Goal: Task Accomplishment & Management: Manage account settings

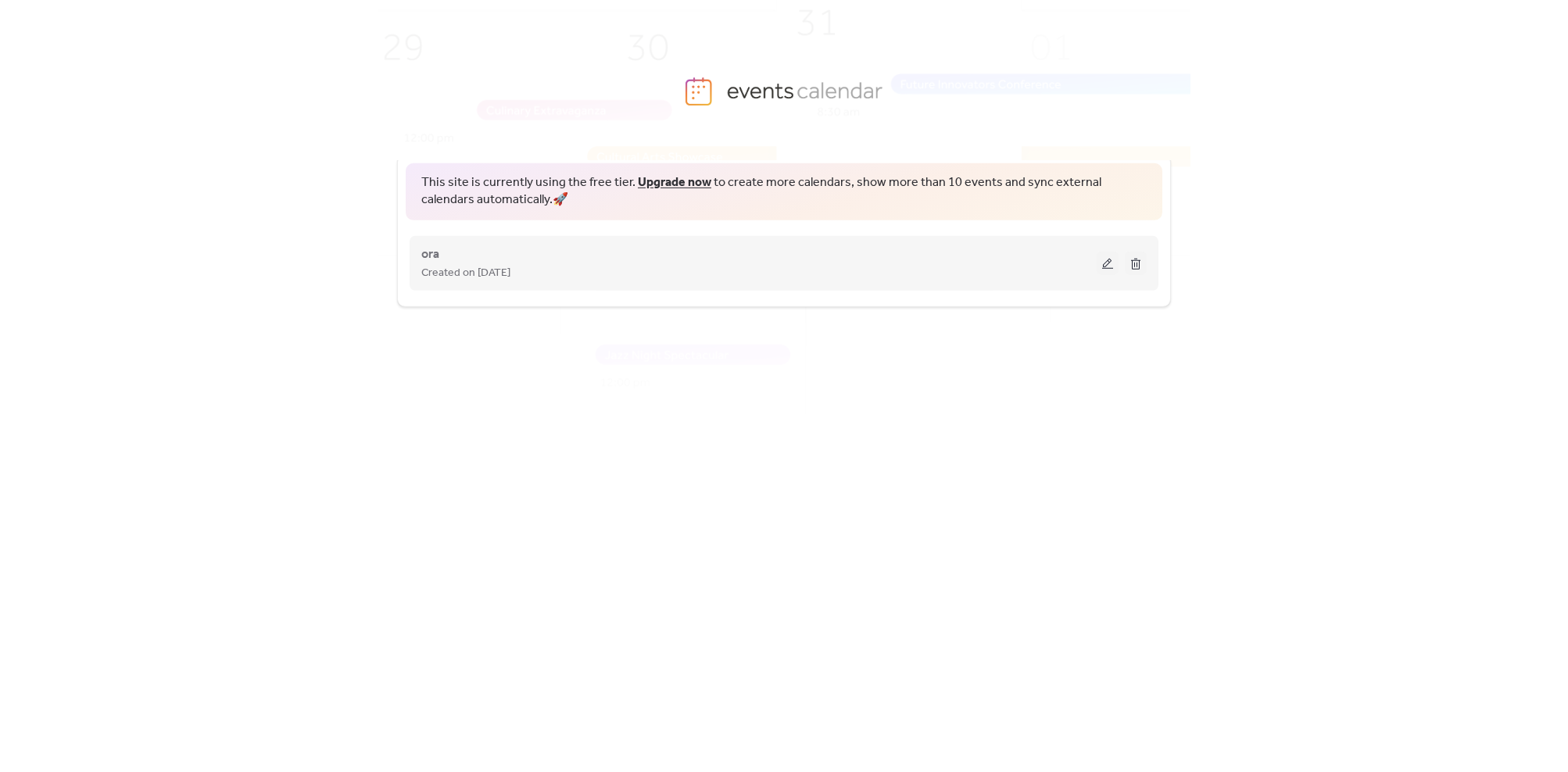
click at [454, 258] on div "ora Created on [DATE]" at bounding box center [759, 263] width 676 height 37
click at [433, 257] on span "ora" at bounding box center [430, 254] width 18 height 19
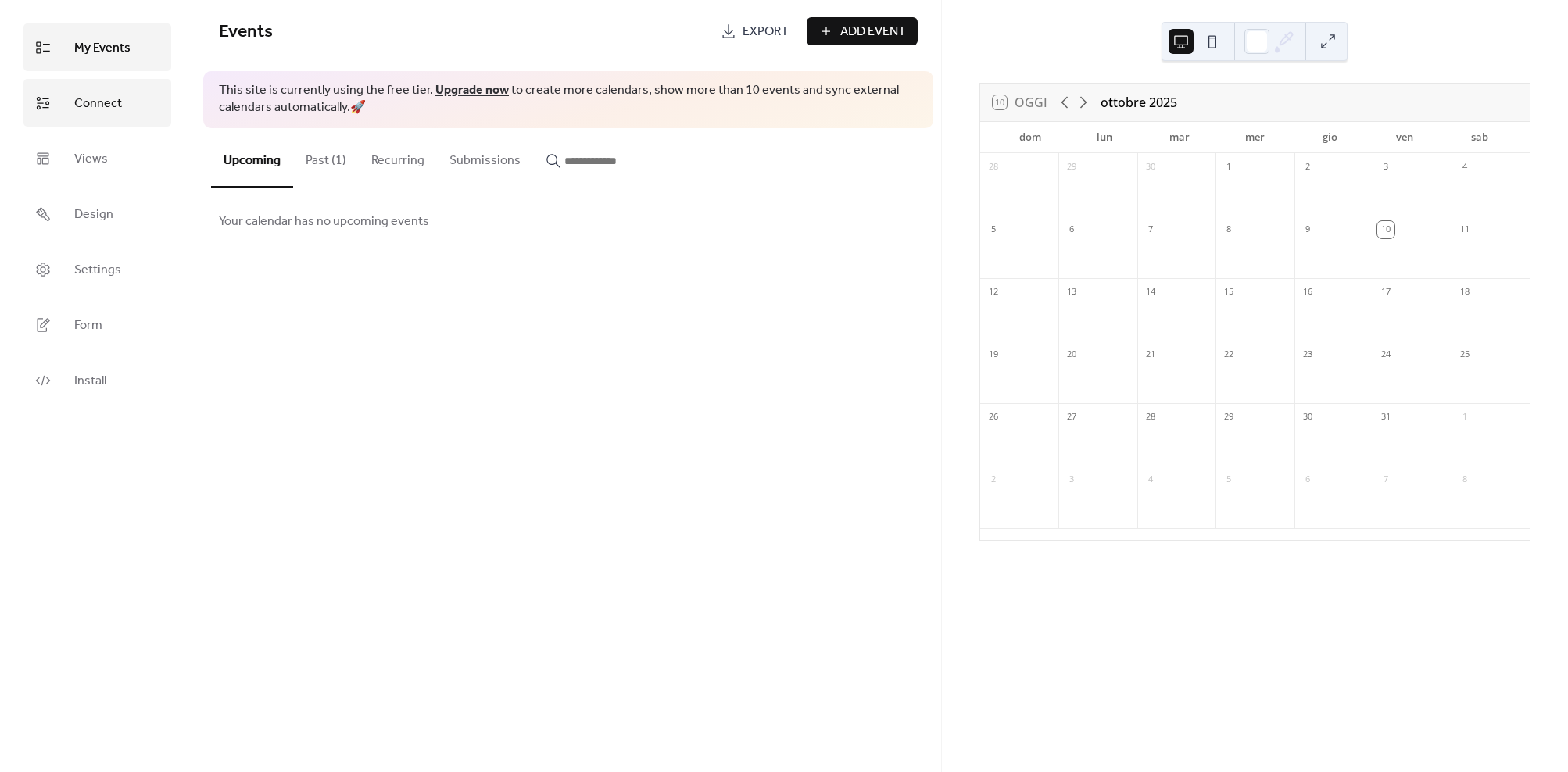
click at [104, 107] on span "Connect" at bounding box center [98, 103] width 48 height 24
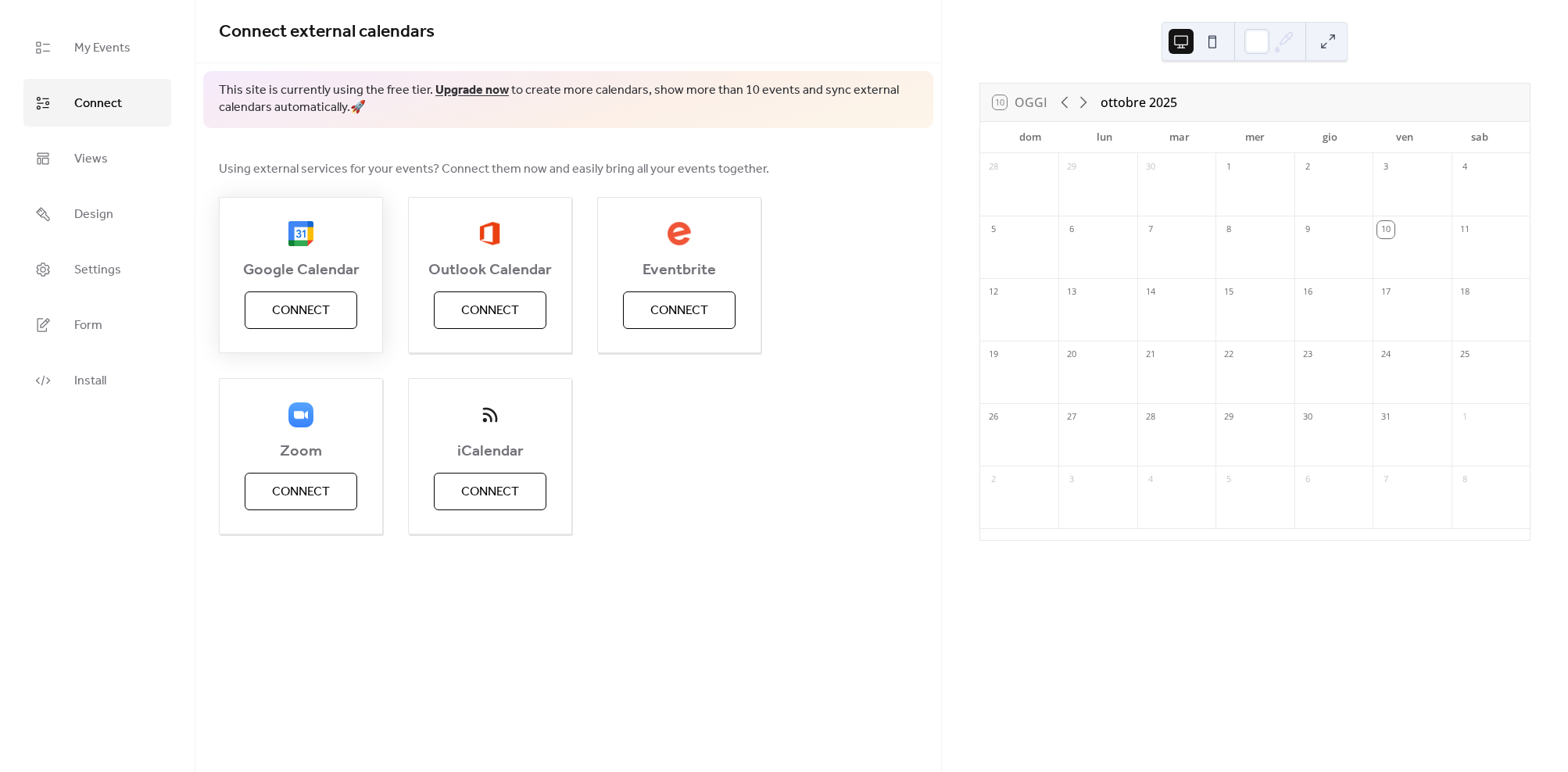
click at [286, 313] on span "Connect" at bounding box center [300, 310] width 58 height 19
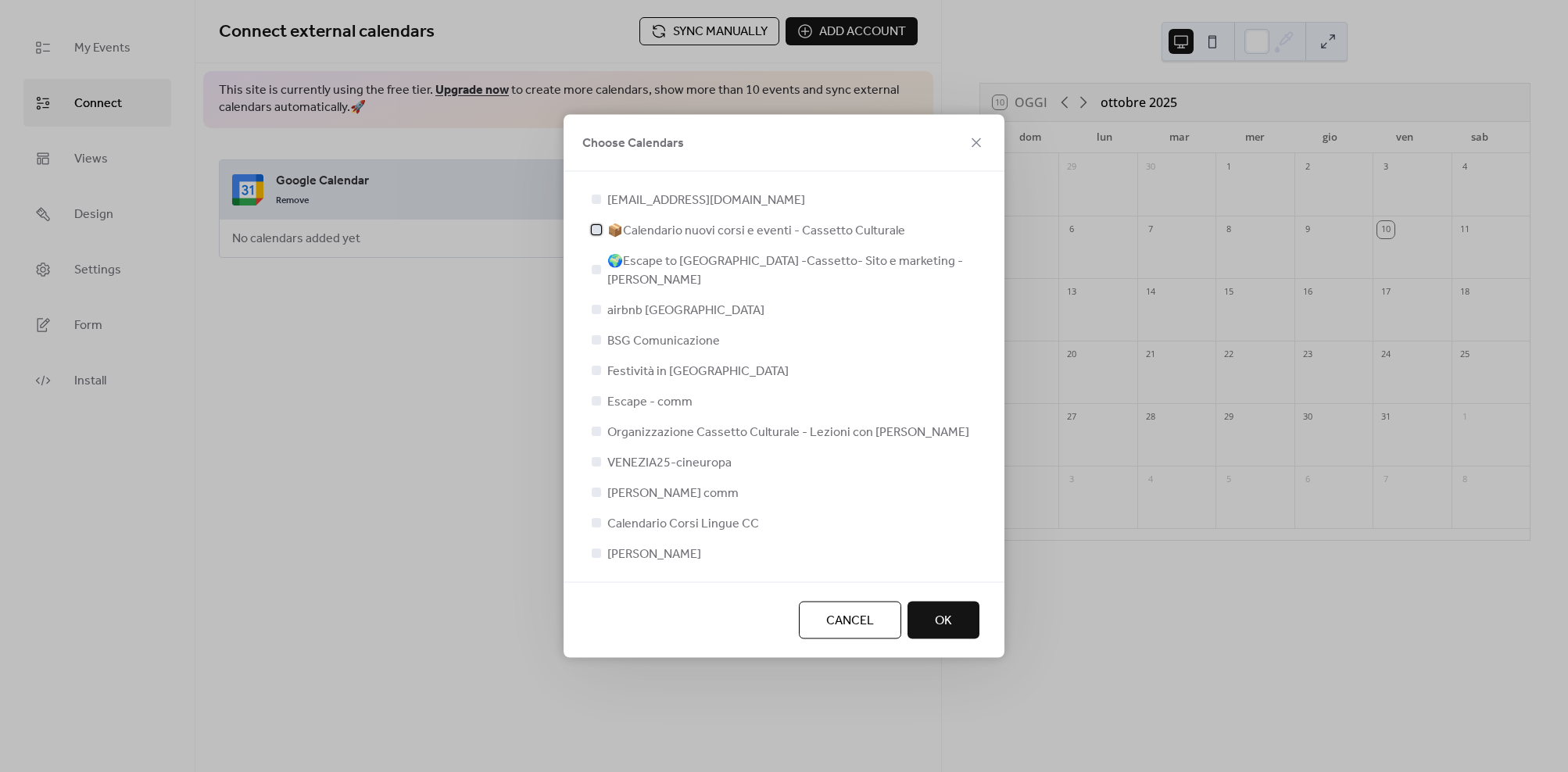
click at [596, 234] on div at bounding box center [597, 230] width 10 height 10
click at [949, 612] on span "OK" at bounding box center [944, 621] width 18 height 19
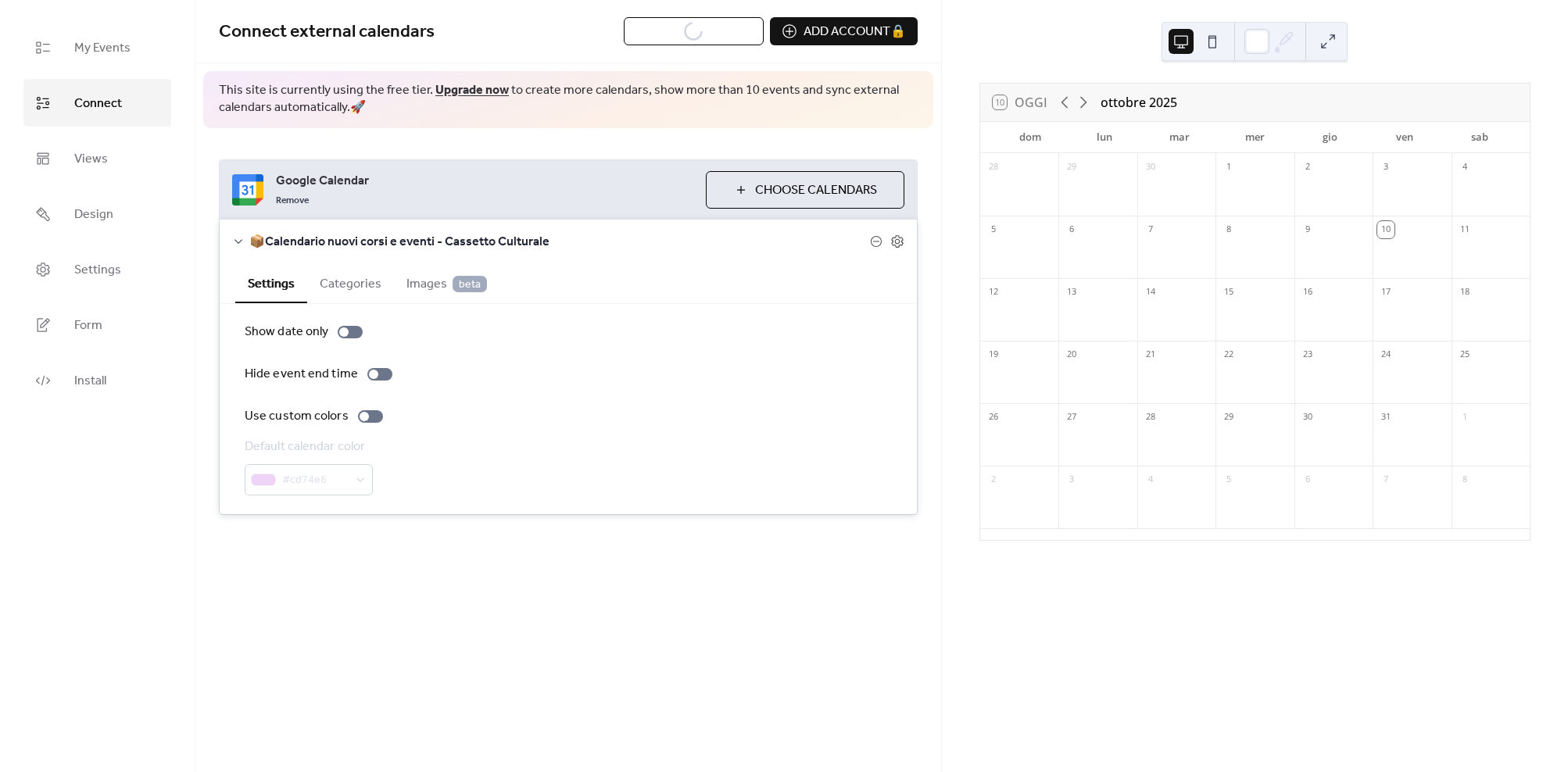
click at [338, 281] on button "Categories" at bounding box center [350, 282] width 87 height 38
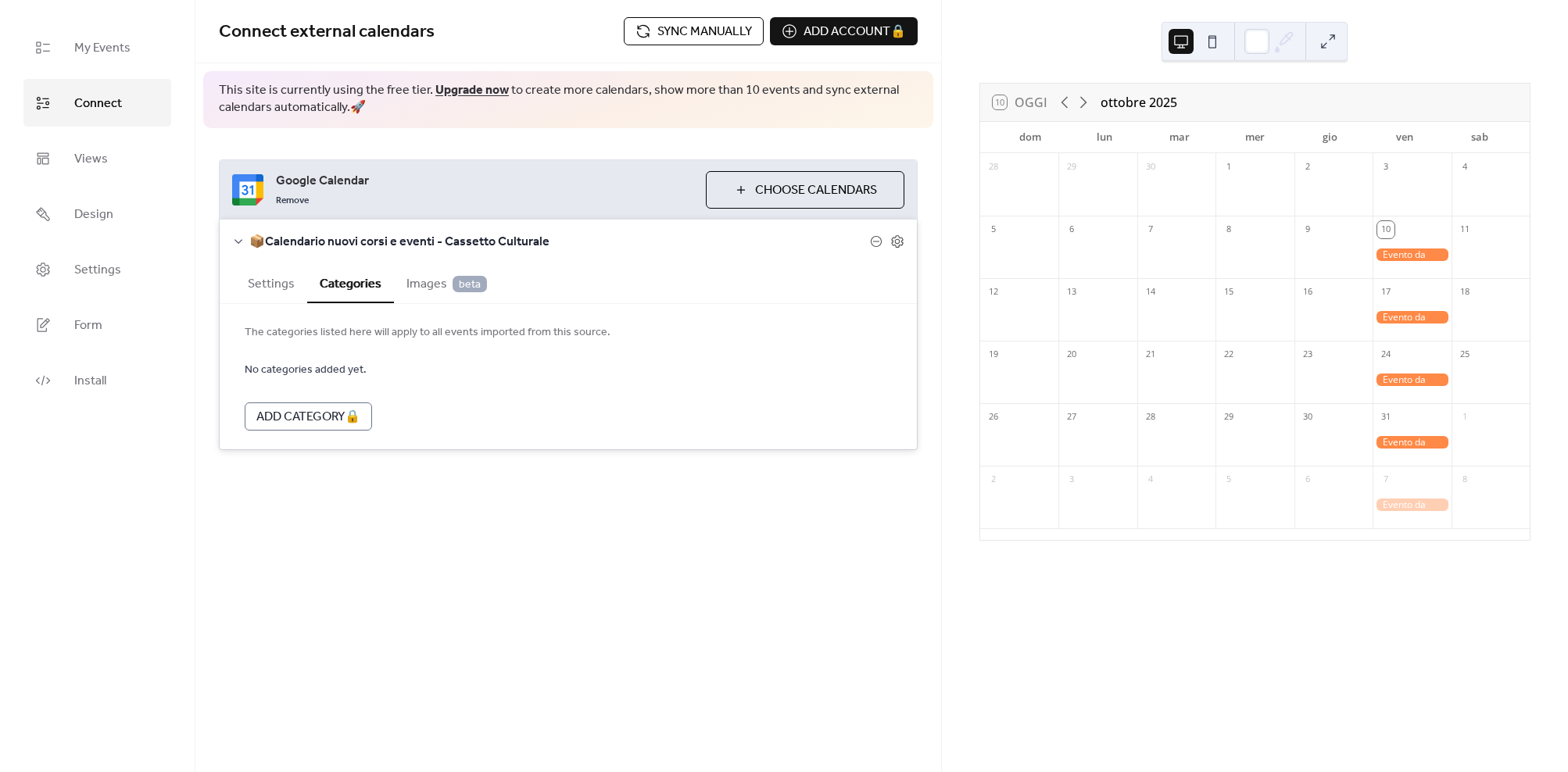
click at [270, 280] on button "Settings" at bounding box center [271, 282] width 72 height 38
click at [695, 35] on span "Sync manually" at bounding box center [704, 31] width 95 height 19
click at [1085, 104] on icon at bounding box center [1082, 101] width 19 height 19
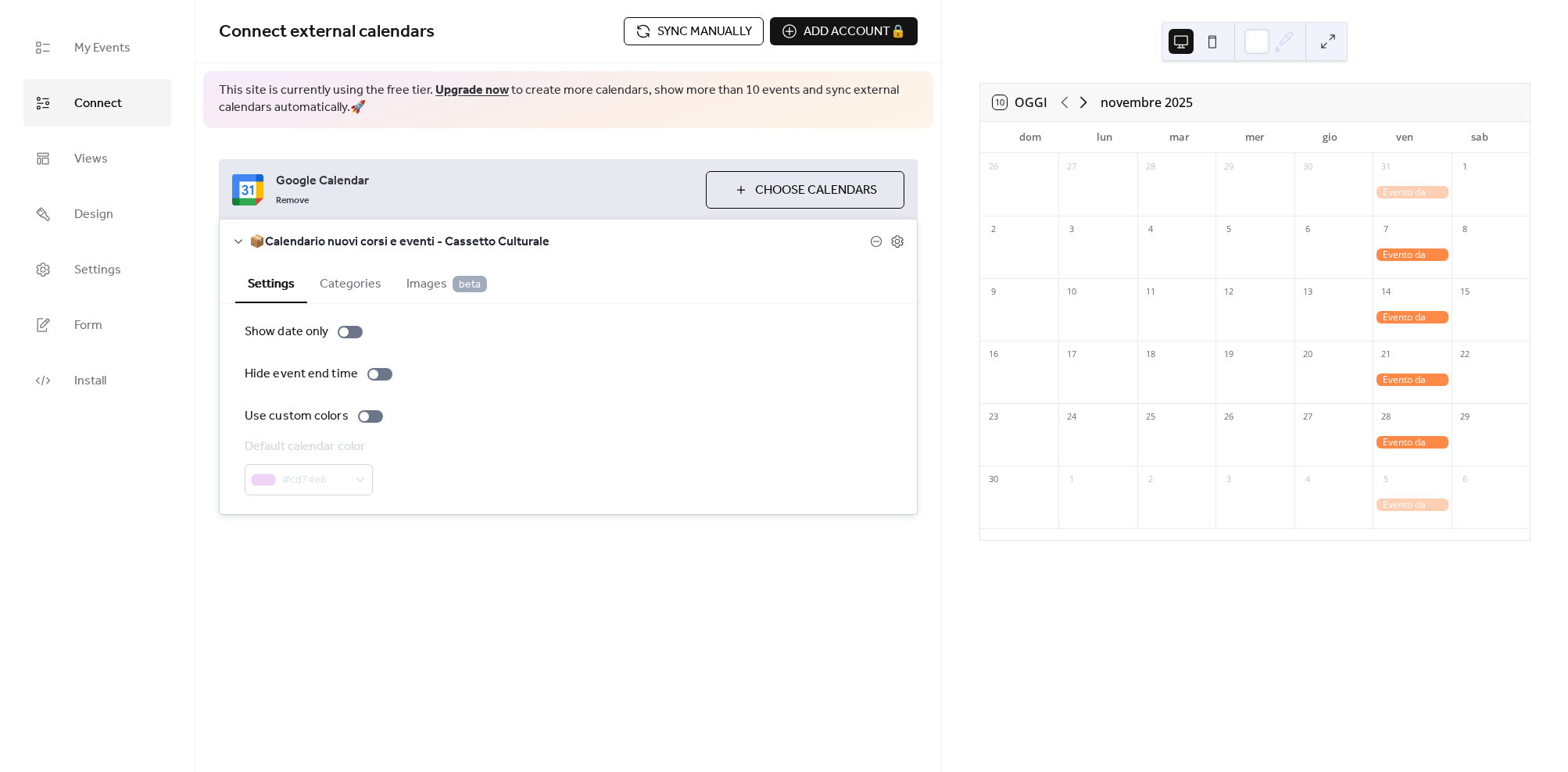
click at [1084, 104] on icon at bounding box center [1082, 101] width 19 height 19
click at [1062, 98] on icon at bounding box center [1064, 102] width 7 height 12
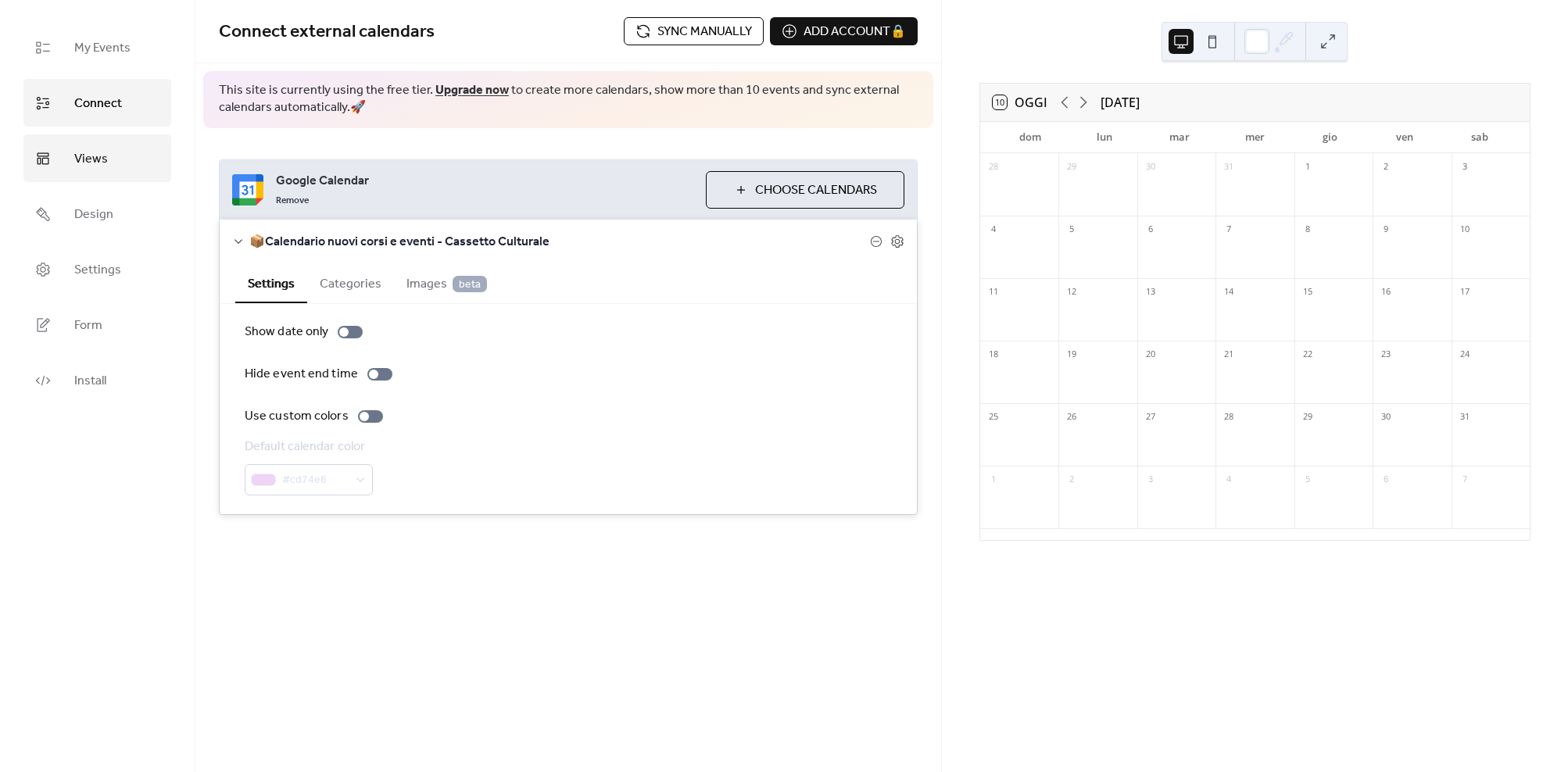
click at [112, 159] on link "Views" at bounding box center [97, 158] width 147 height 48
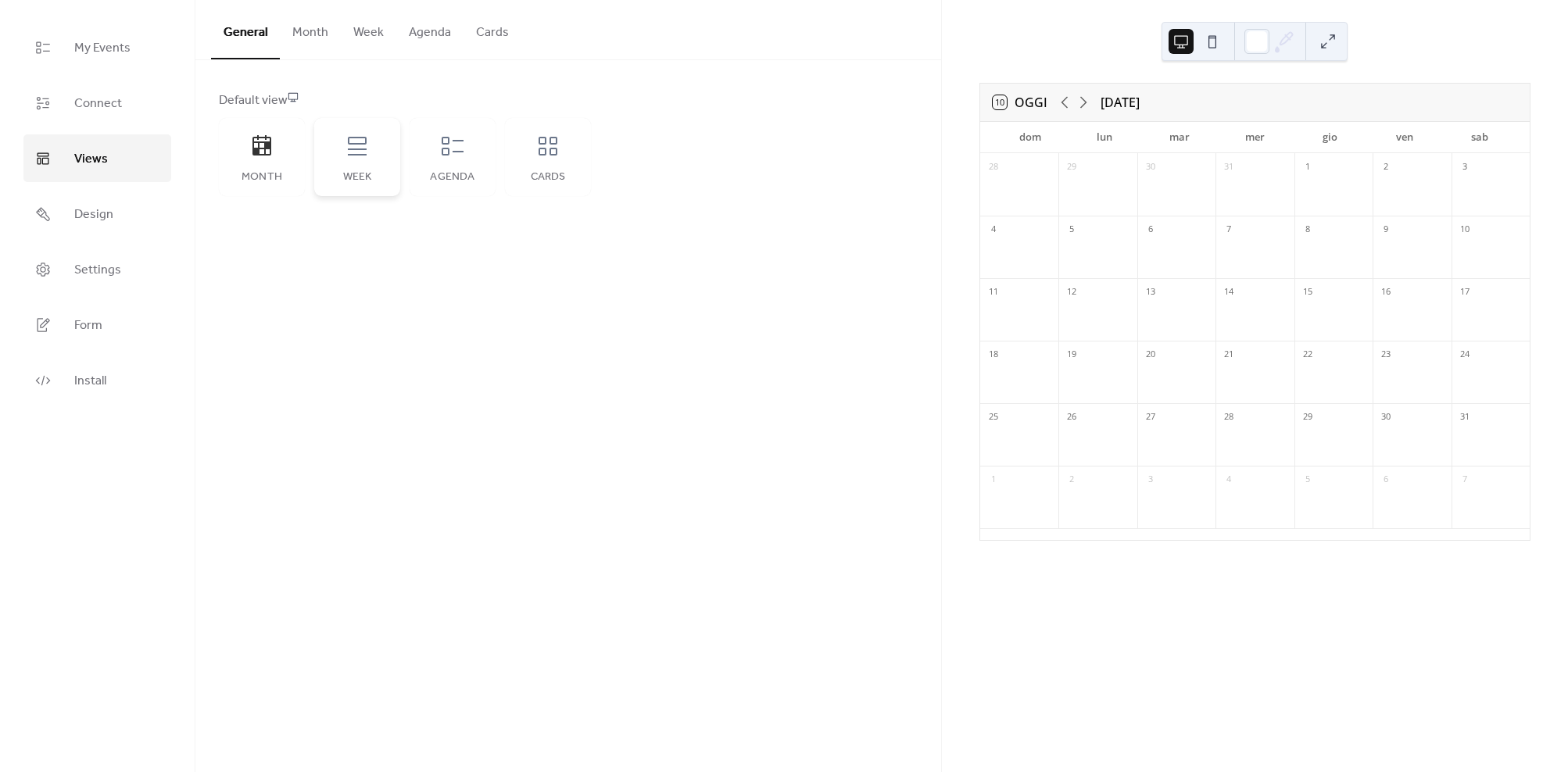
click at [361, 141] on icon at bounding box center [357, 146] width 25 height 25
click at [451, 141] on icon at bounding box center [452, 146] width 25 height 25
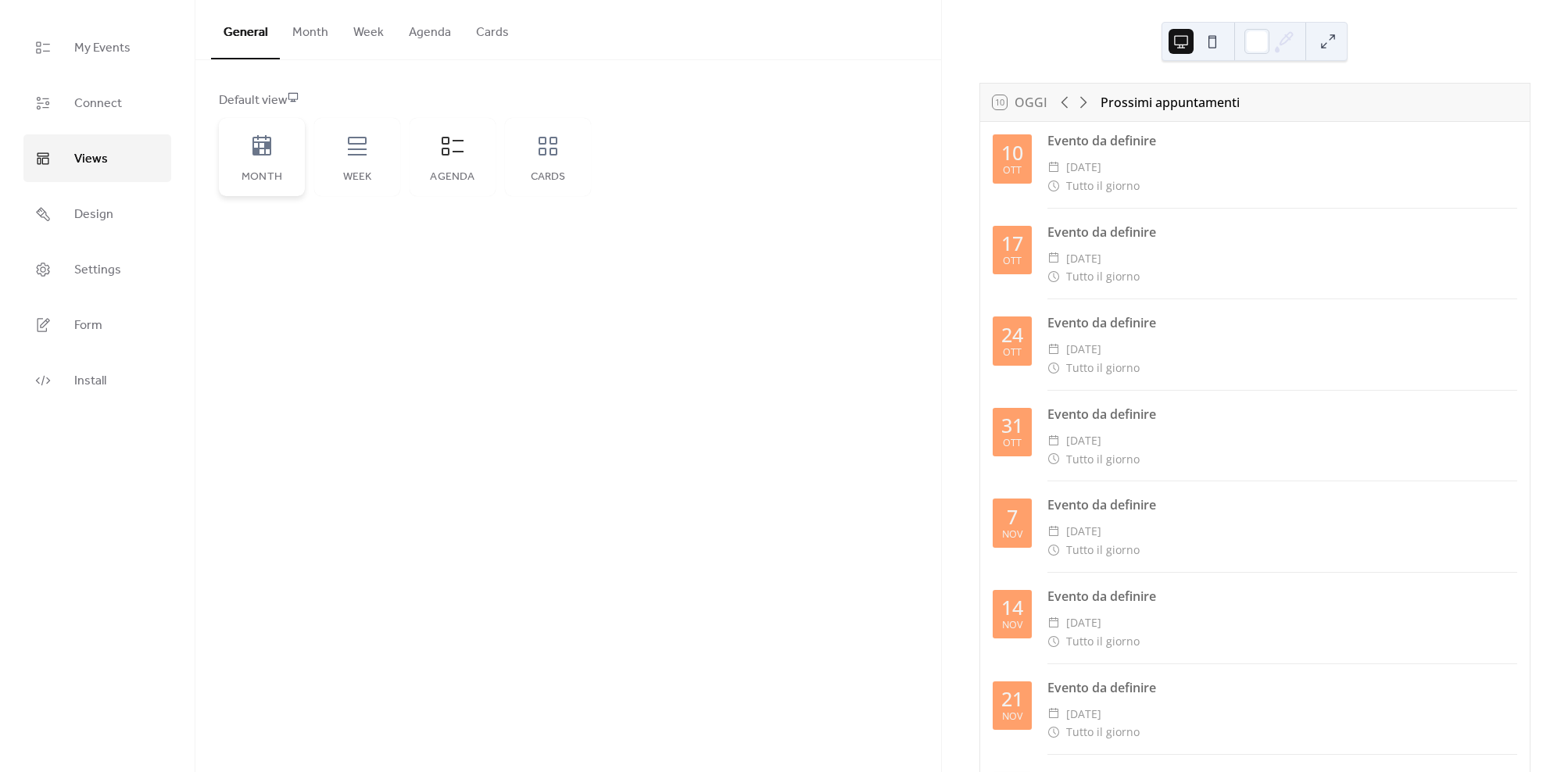
click at [250, 154] on icon at bounding box center [262, 146] width 25 height 25
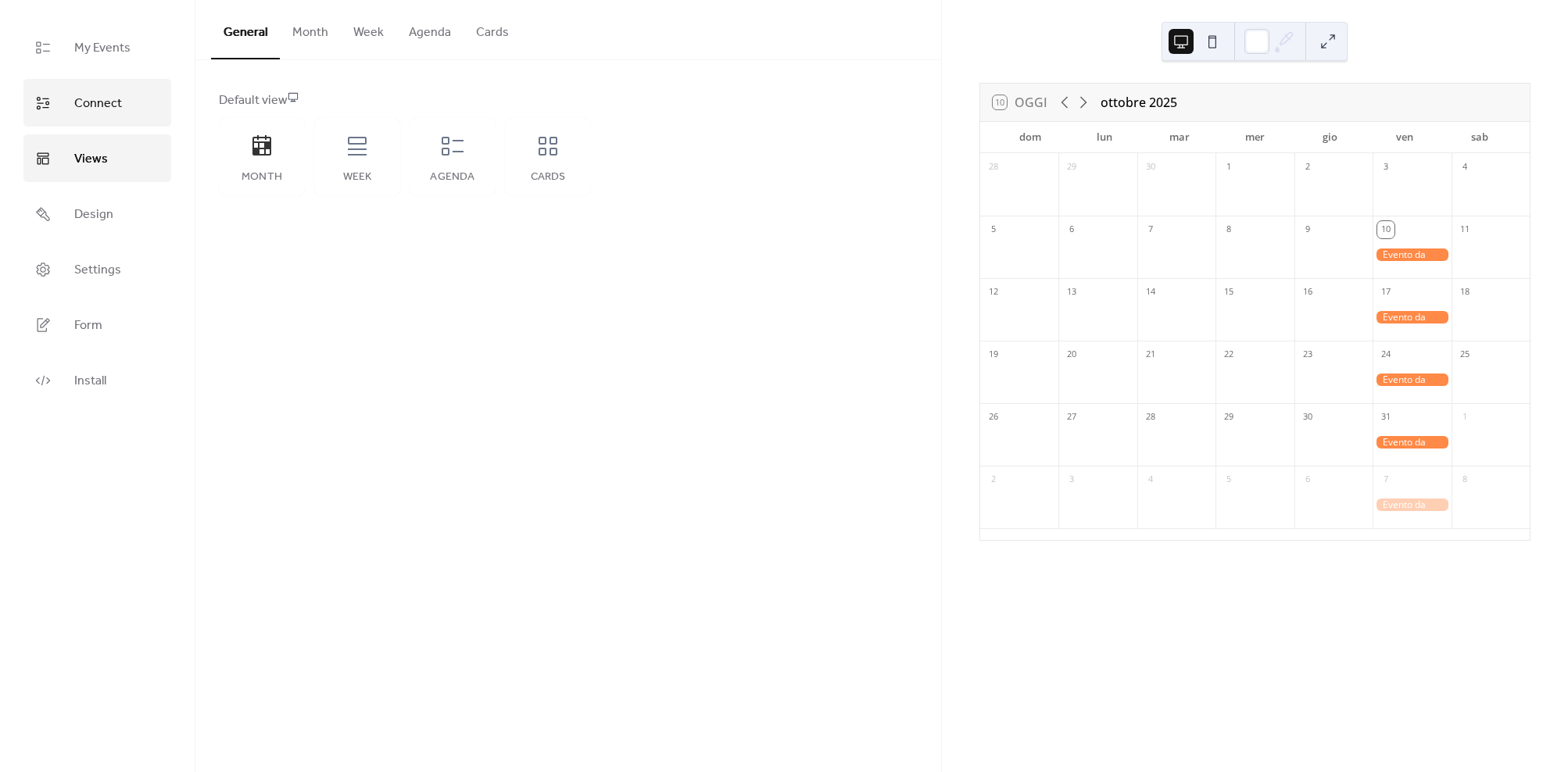
click at [88, 113] on span "Connect" at bounding box center [98, 103] width 48 height 24
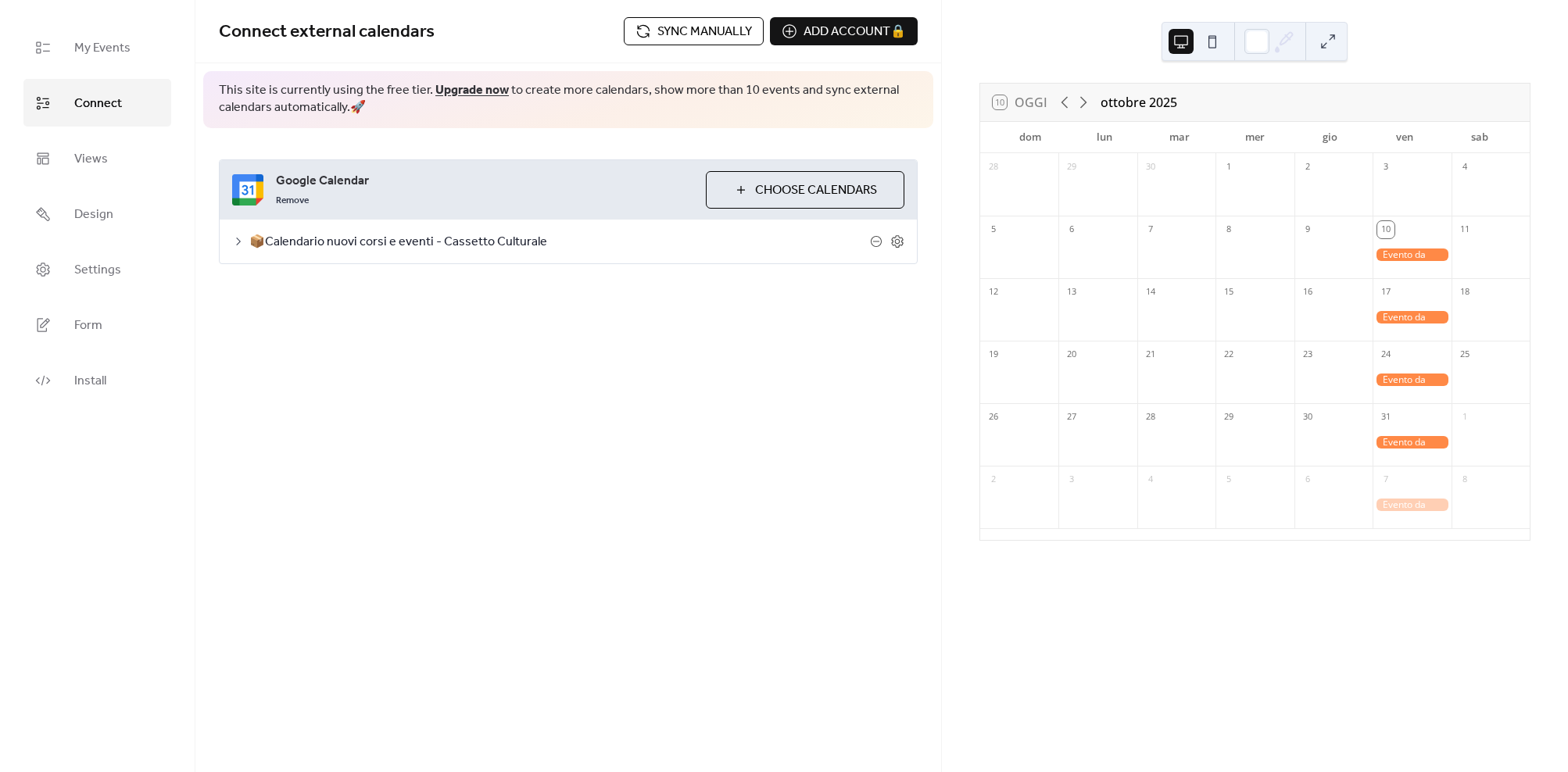
click at [755, 185] on span "Choose Calendars" at bounding box center [815, 190] width 122 height 19
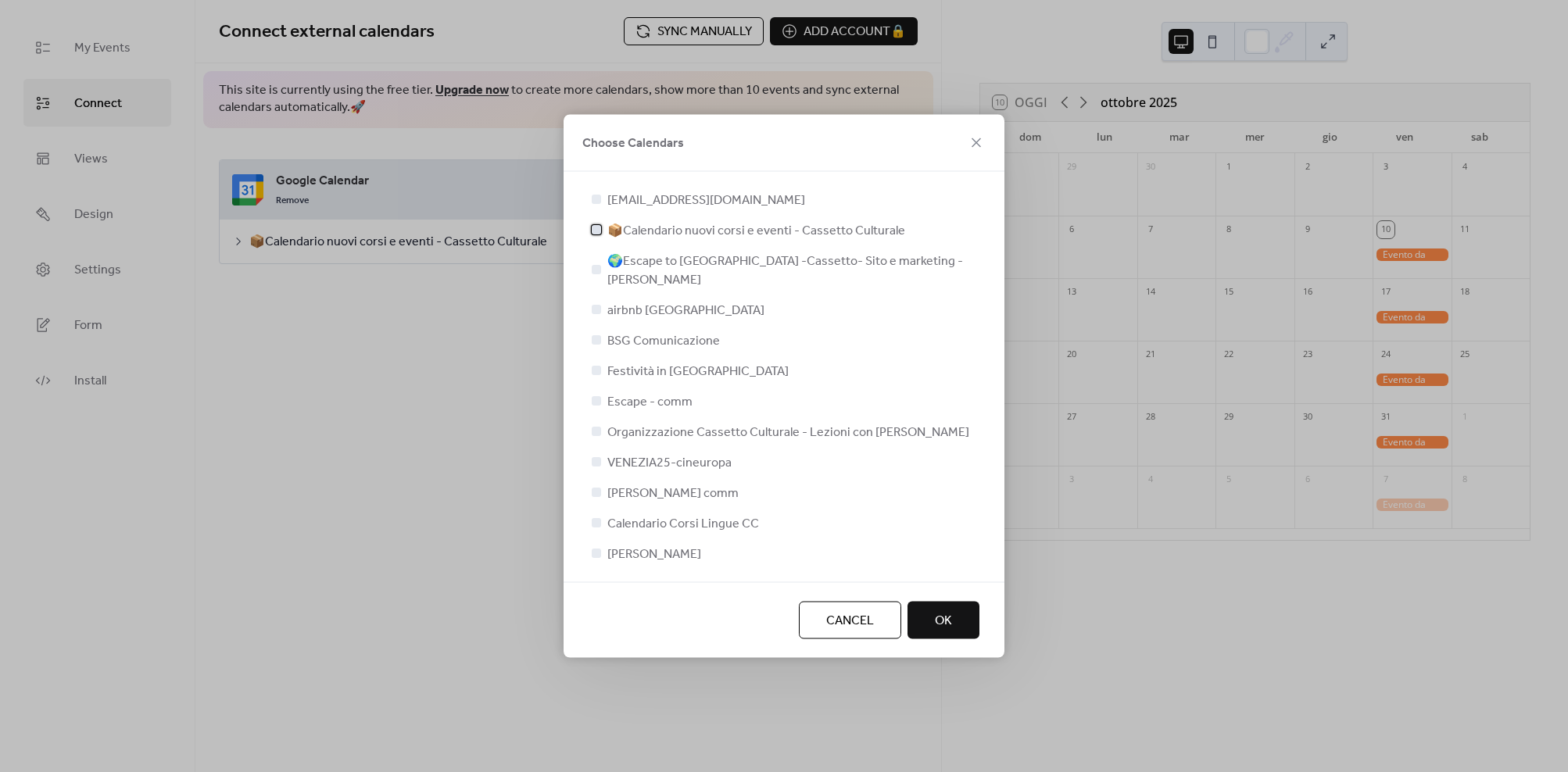
click at [596, 233] on icon at bounding box center [596, 229] width 6 height 6
click at [598, 518] on div at bounding box center [597, 522] width 10 height 10
click at [931, 610] on button "OK" at bounding box center [944, 620] width 72 height 37
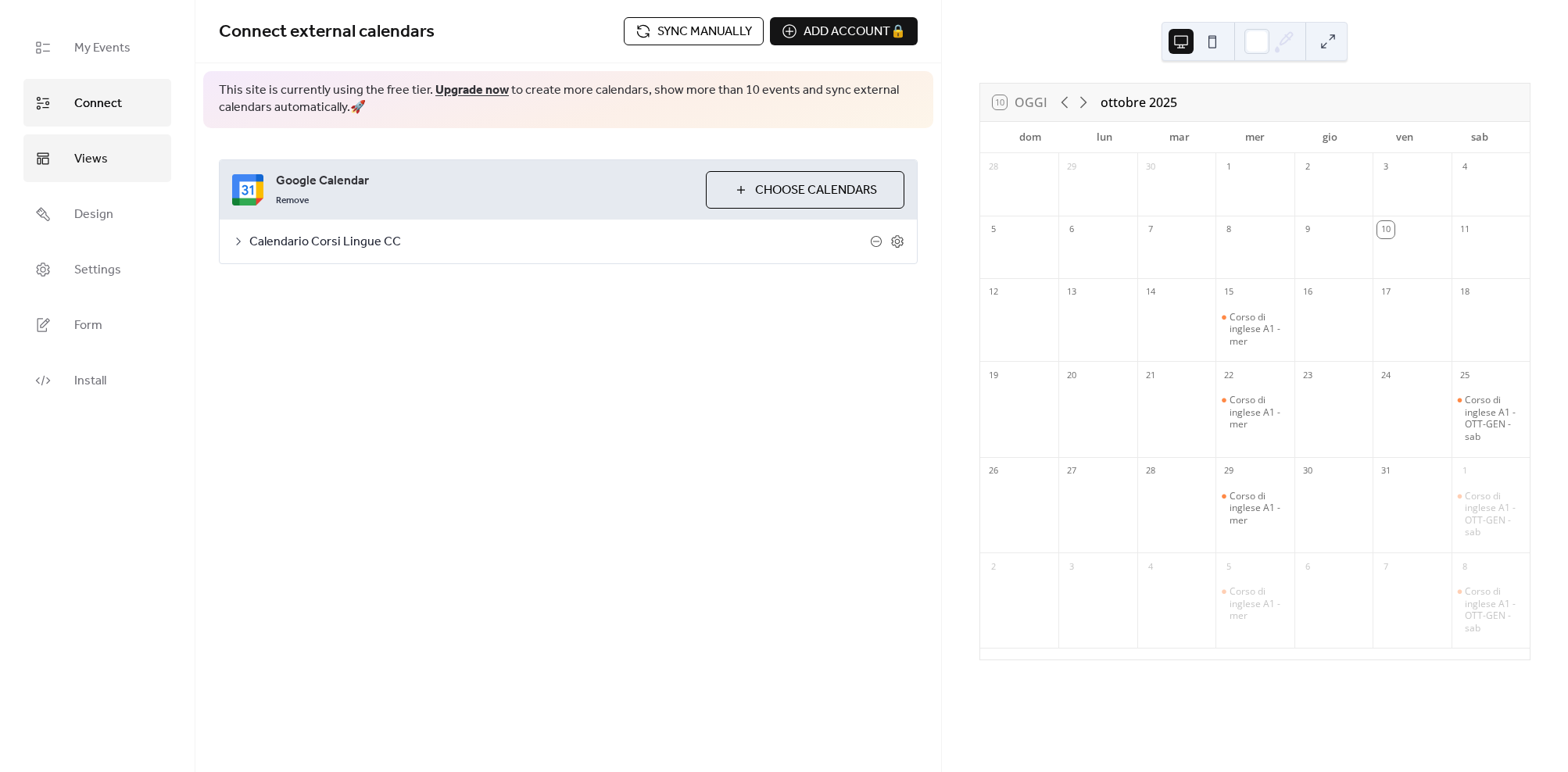
click at [101, 150] on span "Views" at bounding box center [91, 159] width 33 height 24
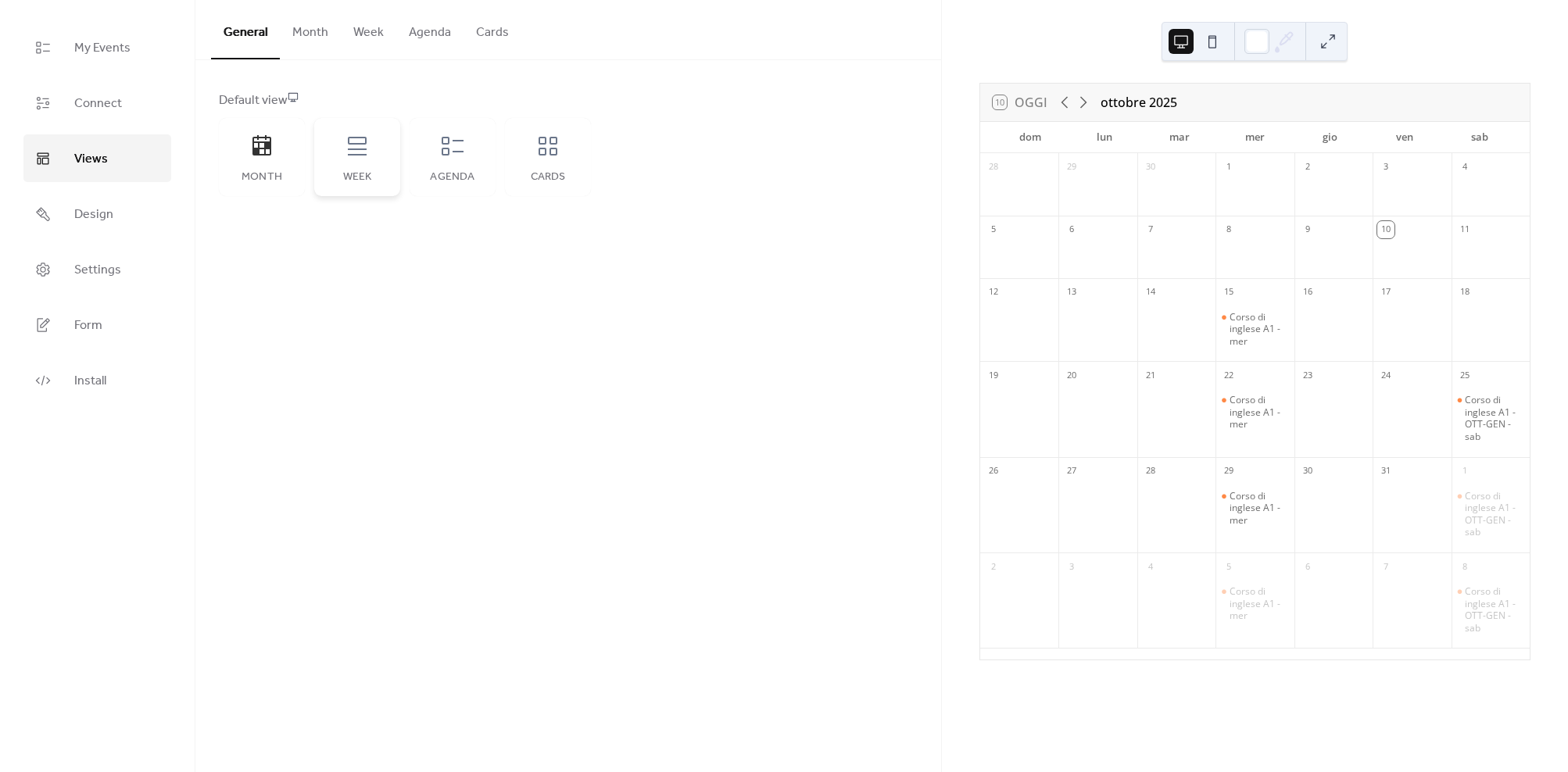
click at [361, 138] on icon at bounding box center [357, 146] width 25 height 25
click at [452, 144] on icon at bounding box center [452, 146] width 25 height 25
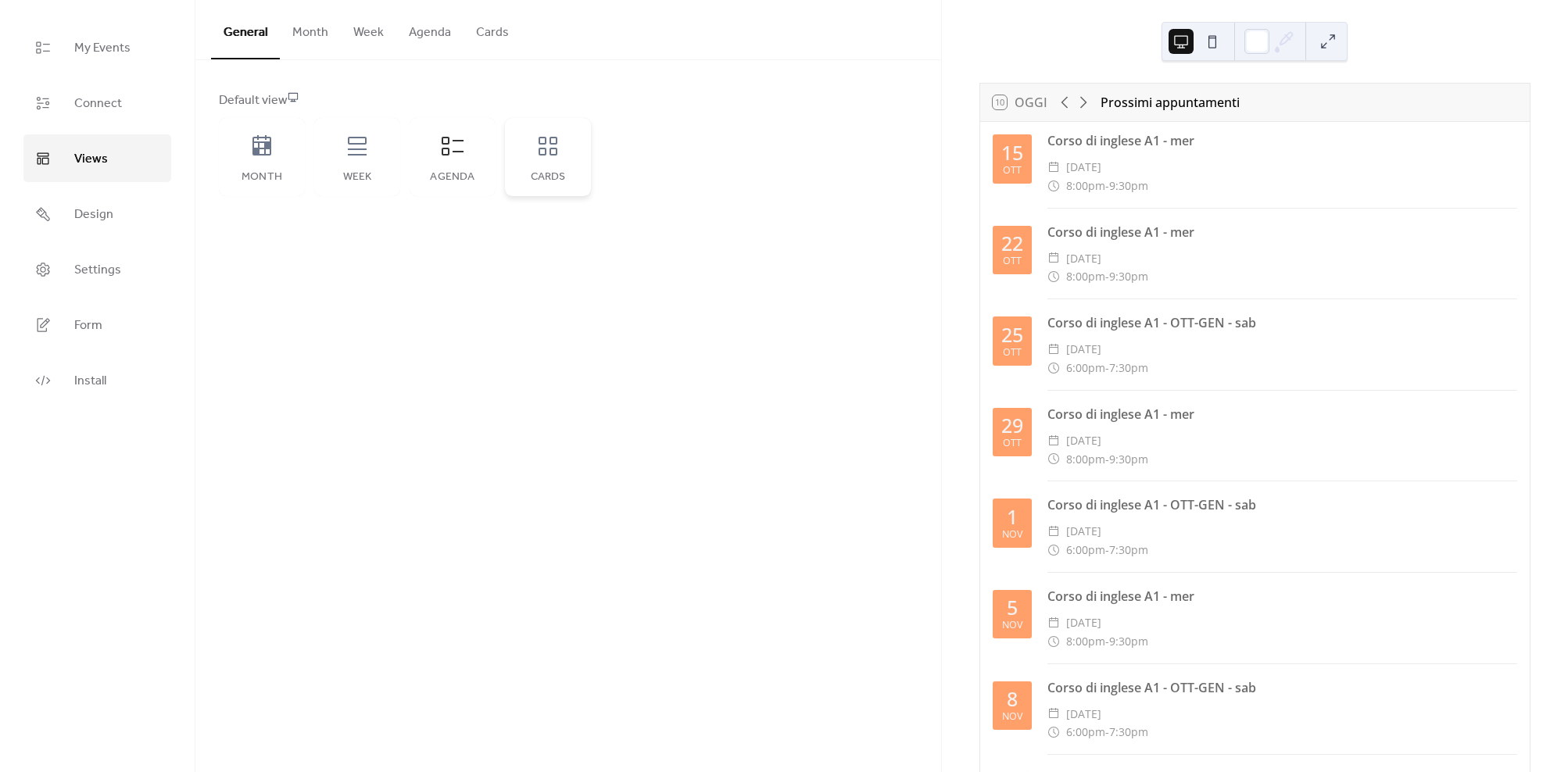
click at [556, 143] on icon at bounding box center [547, 145] width 19 height 19
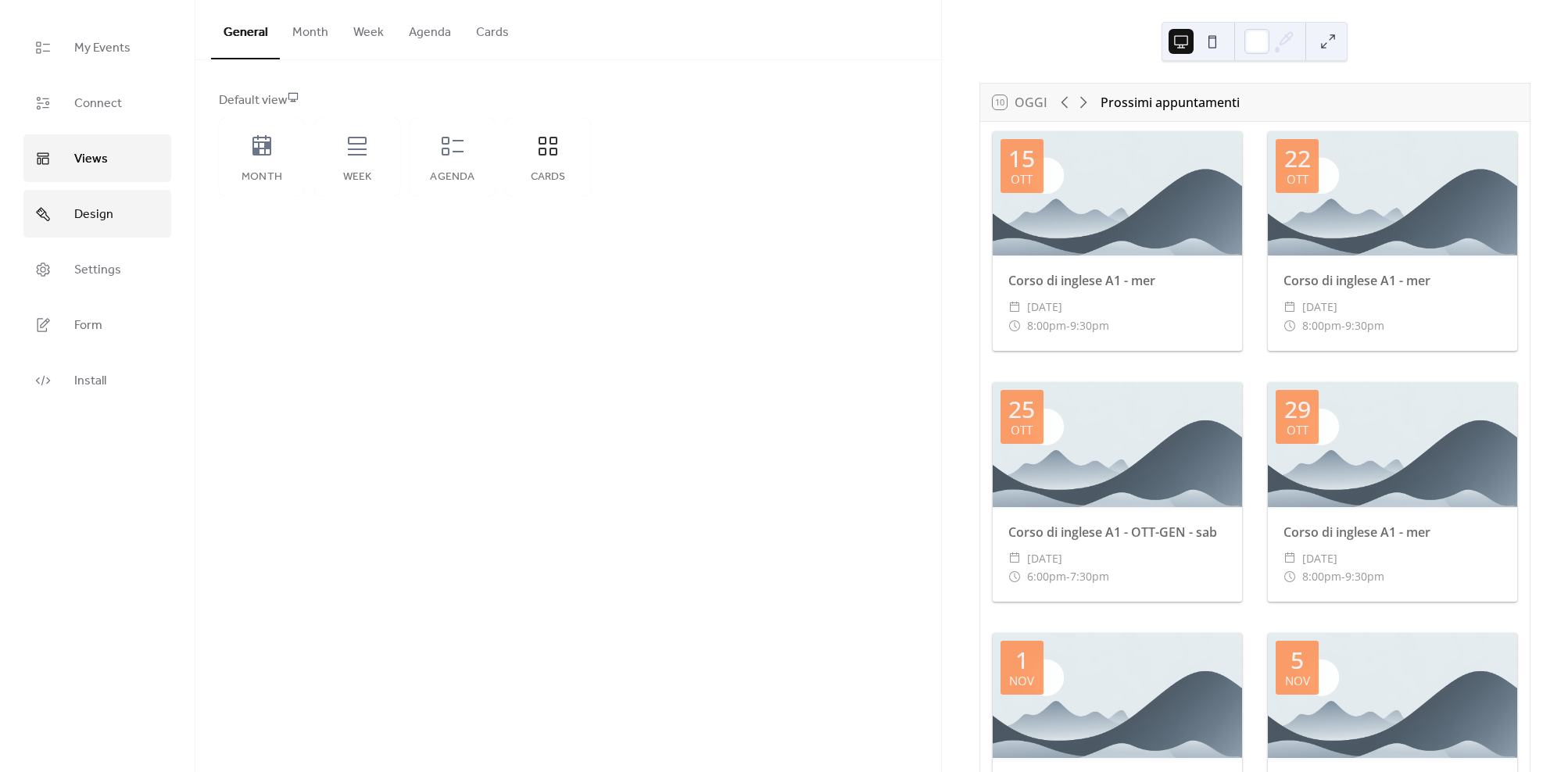
click at [98, 216] on span "Design" at bounding box center [94, 214] width 39 height 24
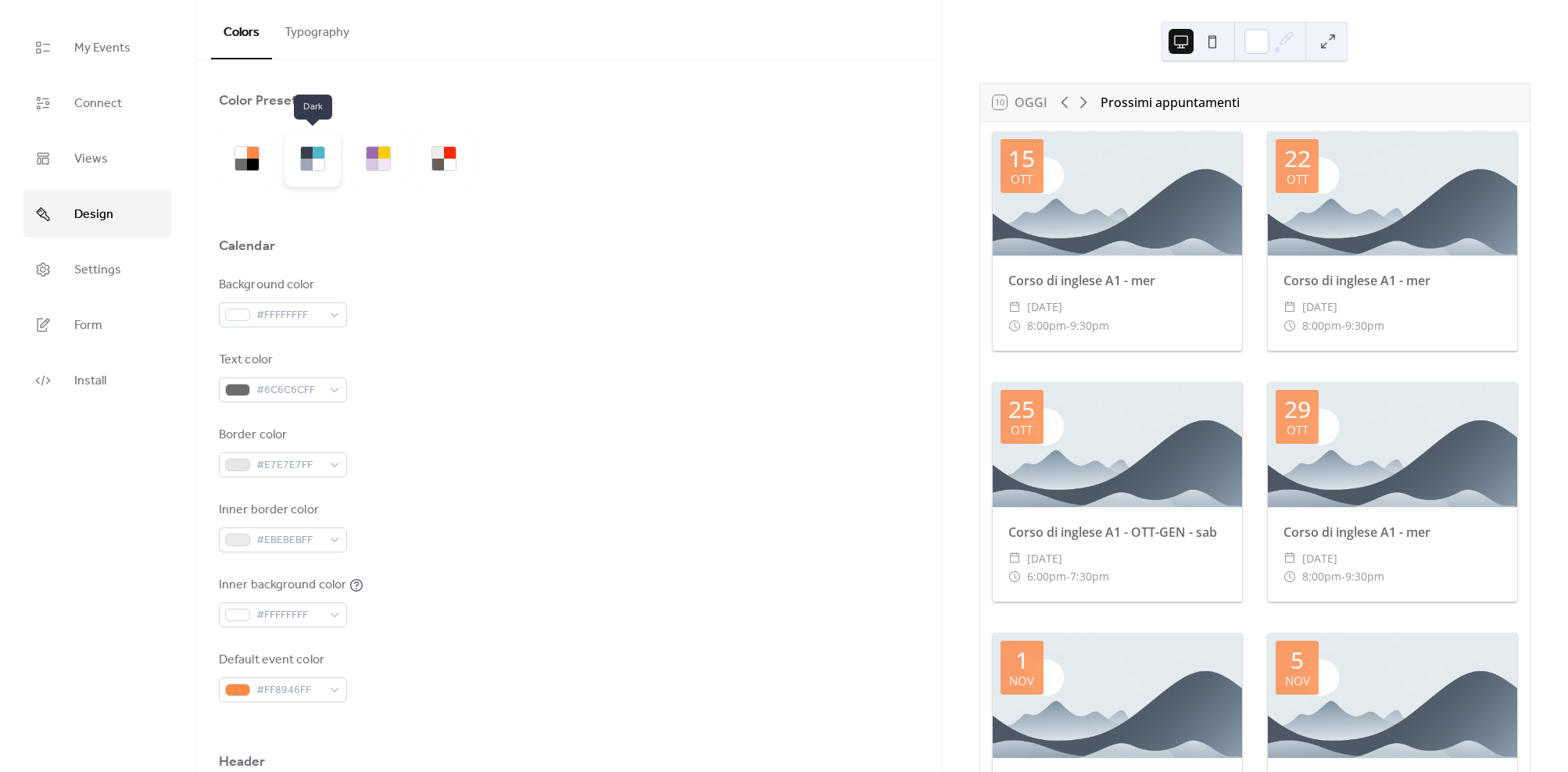
click at [309, 159] on div at bounding box center [307, 165] width 12 height 12
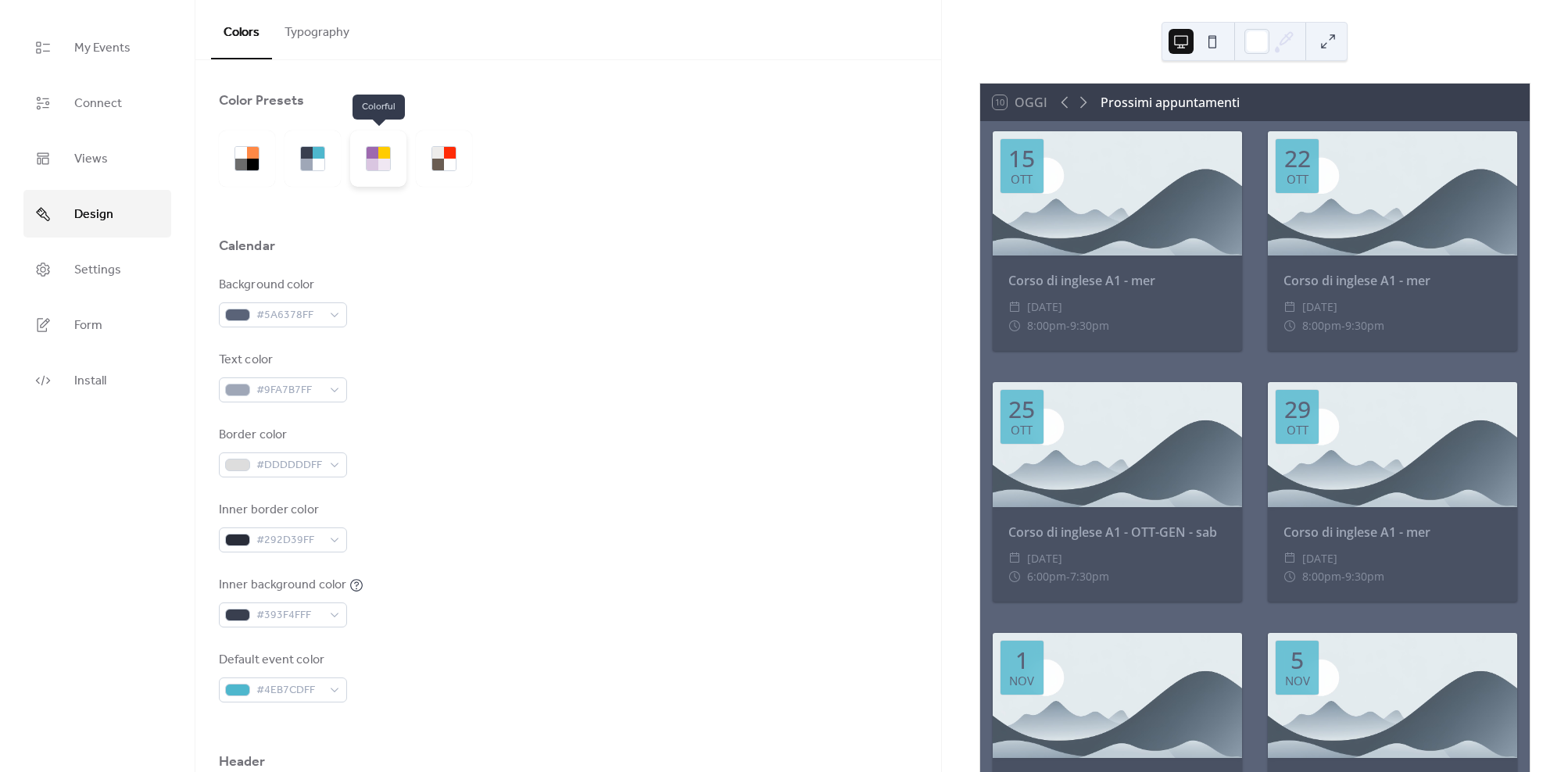
click at [369, 153] on div at bounding box center [372, 153] width 12 height 12
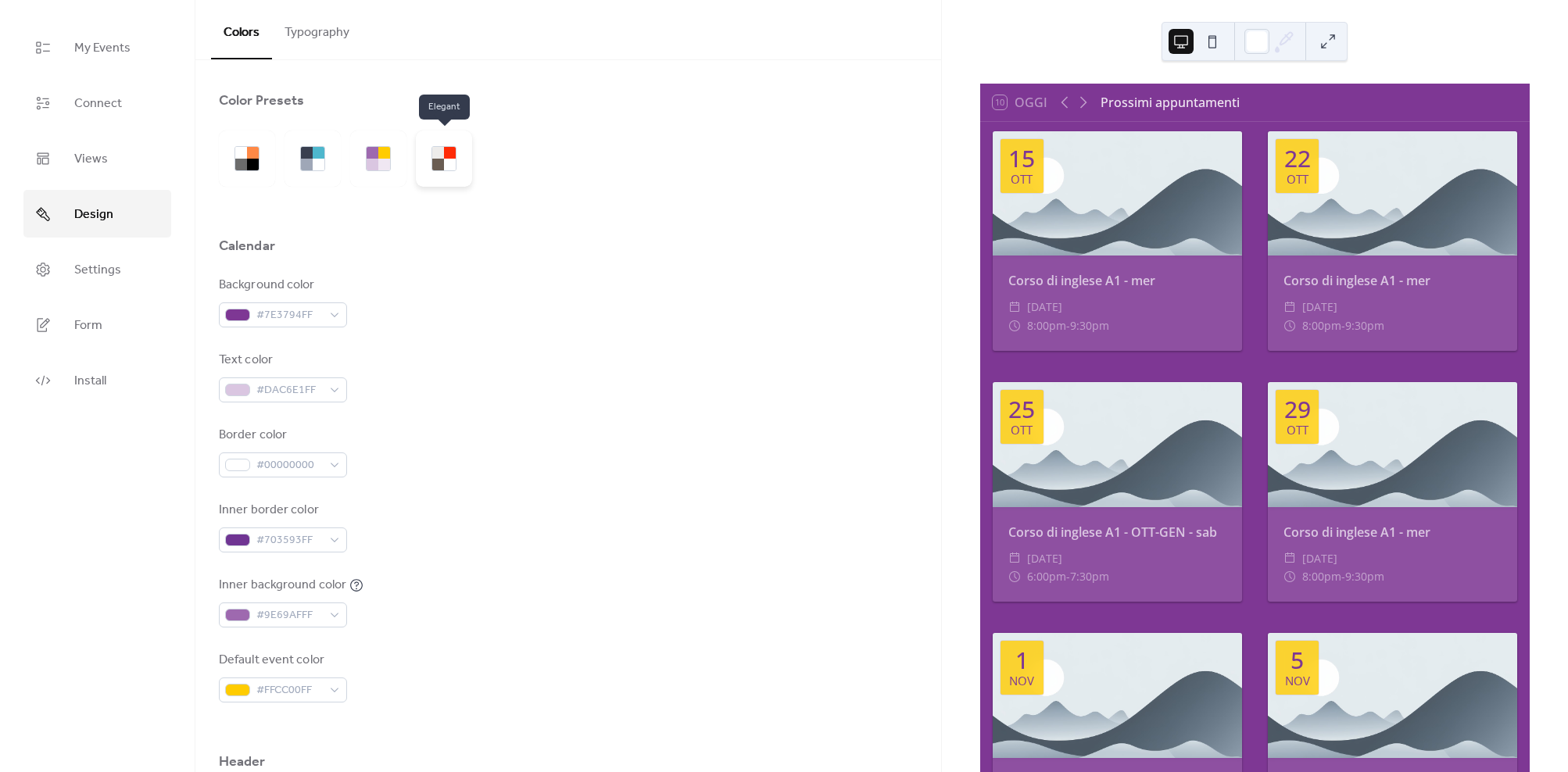
click at [446, 160] on div at bounding box center [450, 165] width 12 height 12
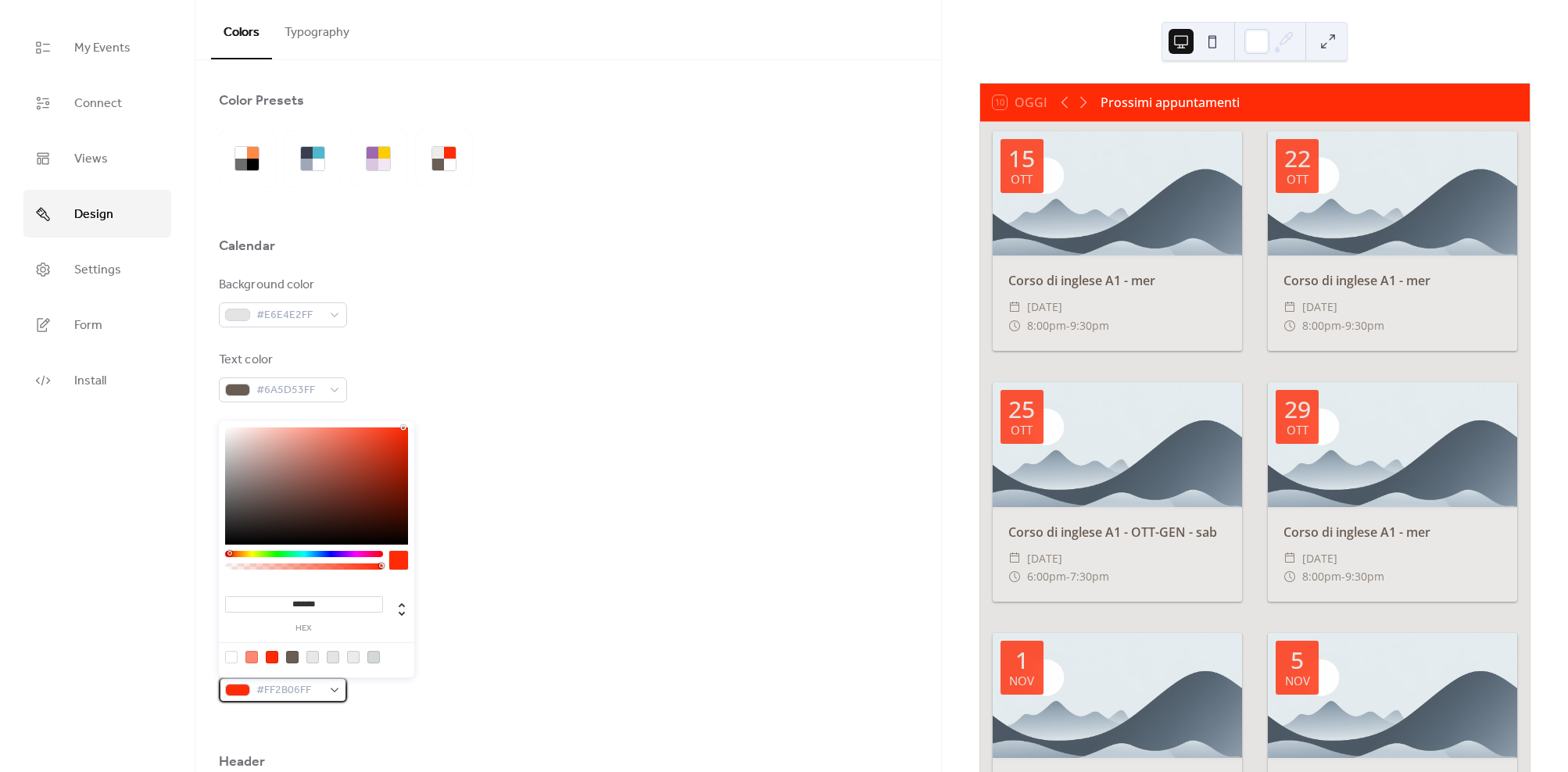
click at [318, 687] on span "#FF2B06FF" at bounding box center [289, 690] width 65 height 19
click at [299, 437] on div at bounding box center [317, 485] width 183 height 117
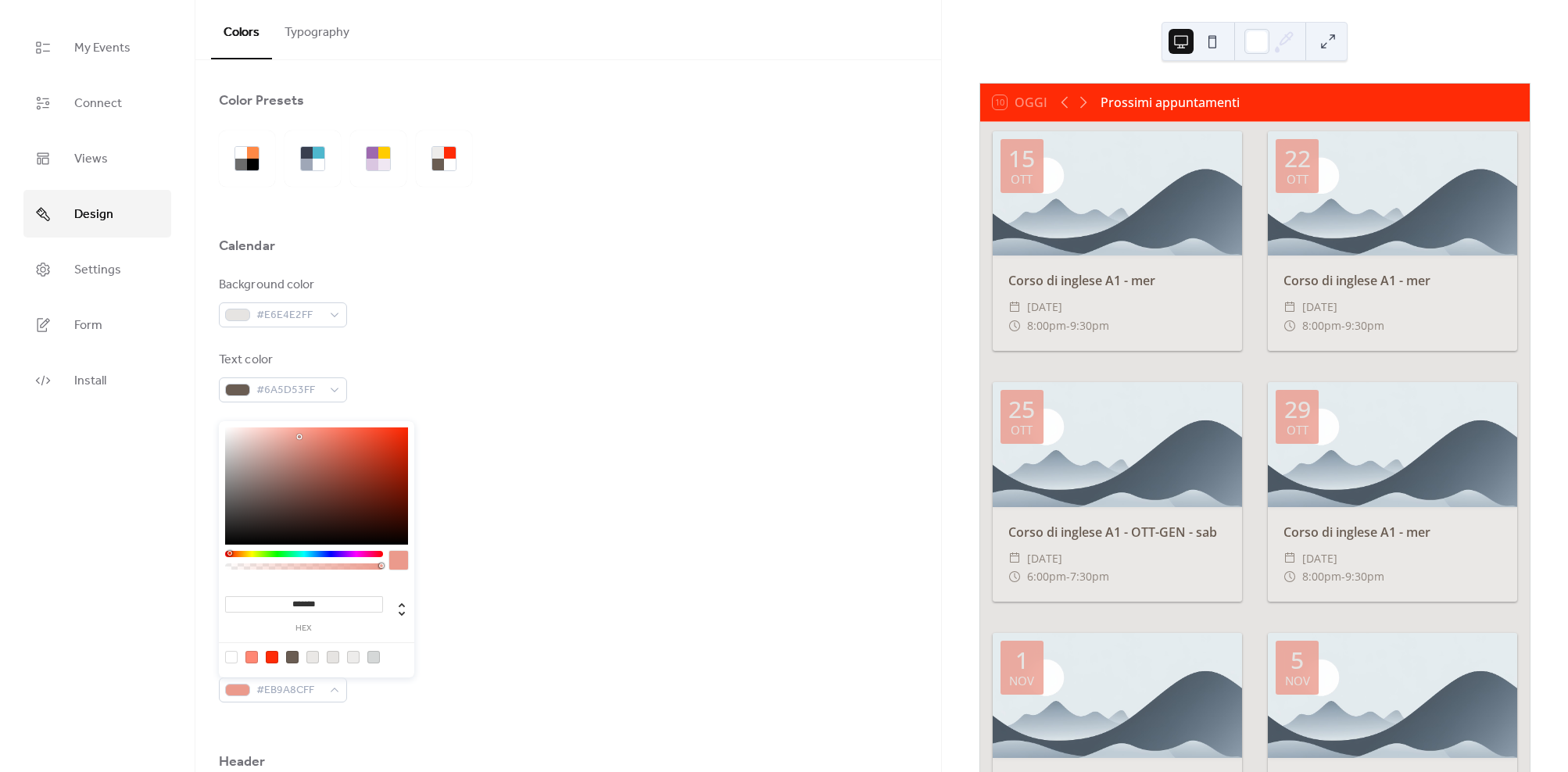
click at [342, 436] on div at bounding box center [317, 485] width 183 height 117
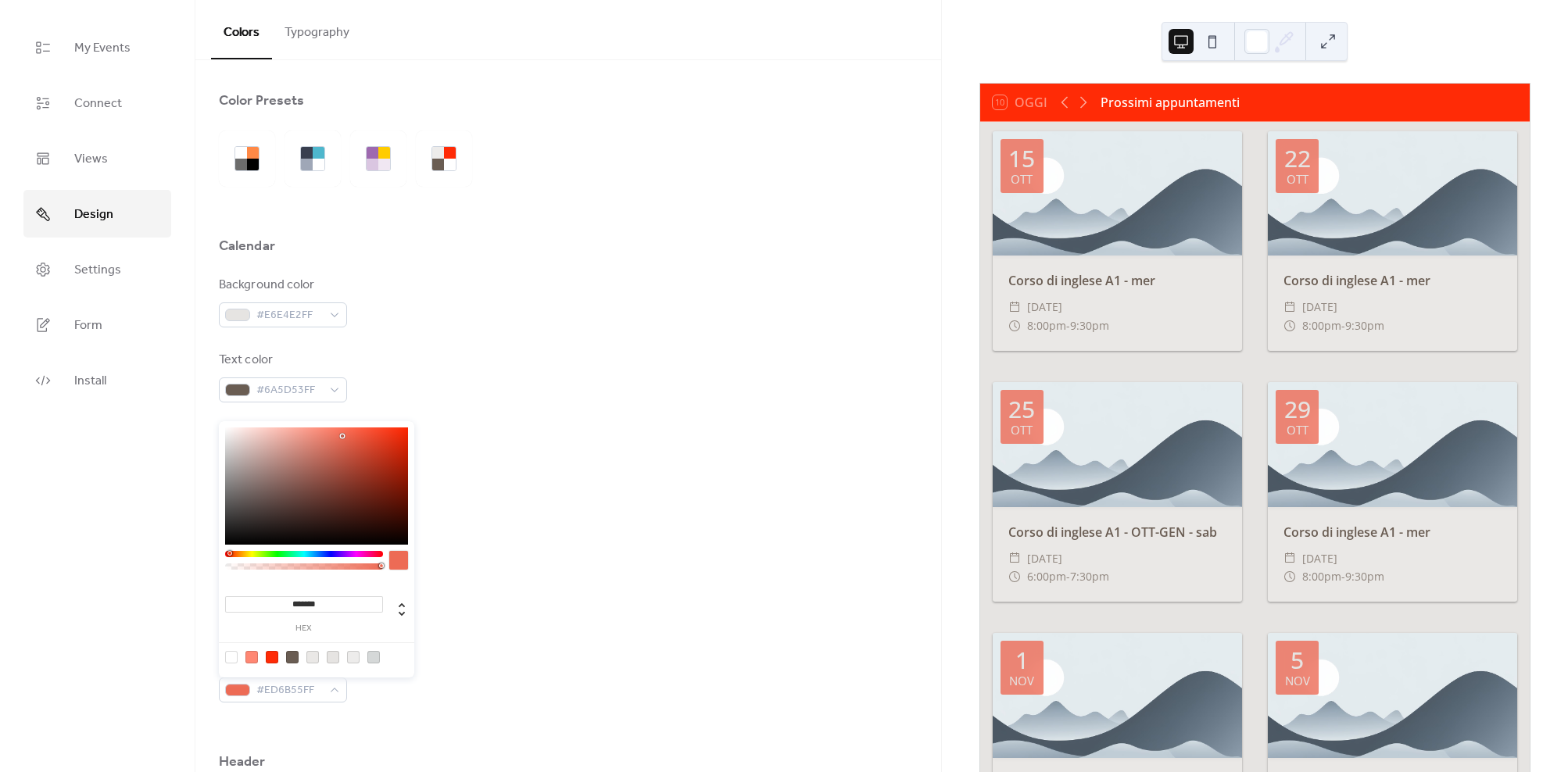
click at [357, 440] on div at bounding box center [317, 485] width 183 height 117
click at [381, 435] on div at bounding box center [317, 485] width 183 height 117
type input "*******"
click at [395, 439] on div at bounding box center [317, 485] width 183 height 117
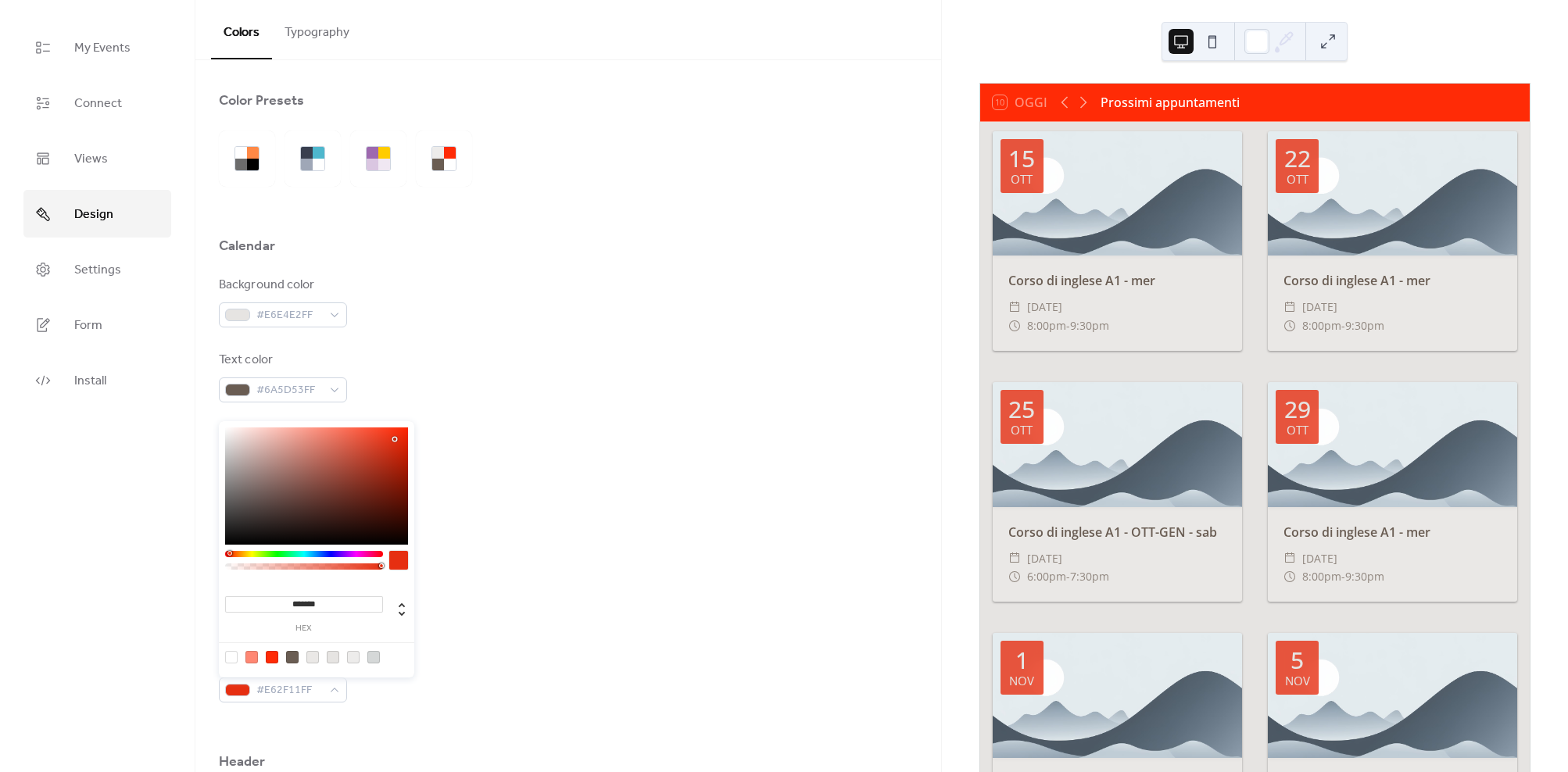
click at [535, 436] on div "Border color #D5D8D8FF" at bounding box center [568, 451] width 699 height 52
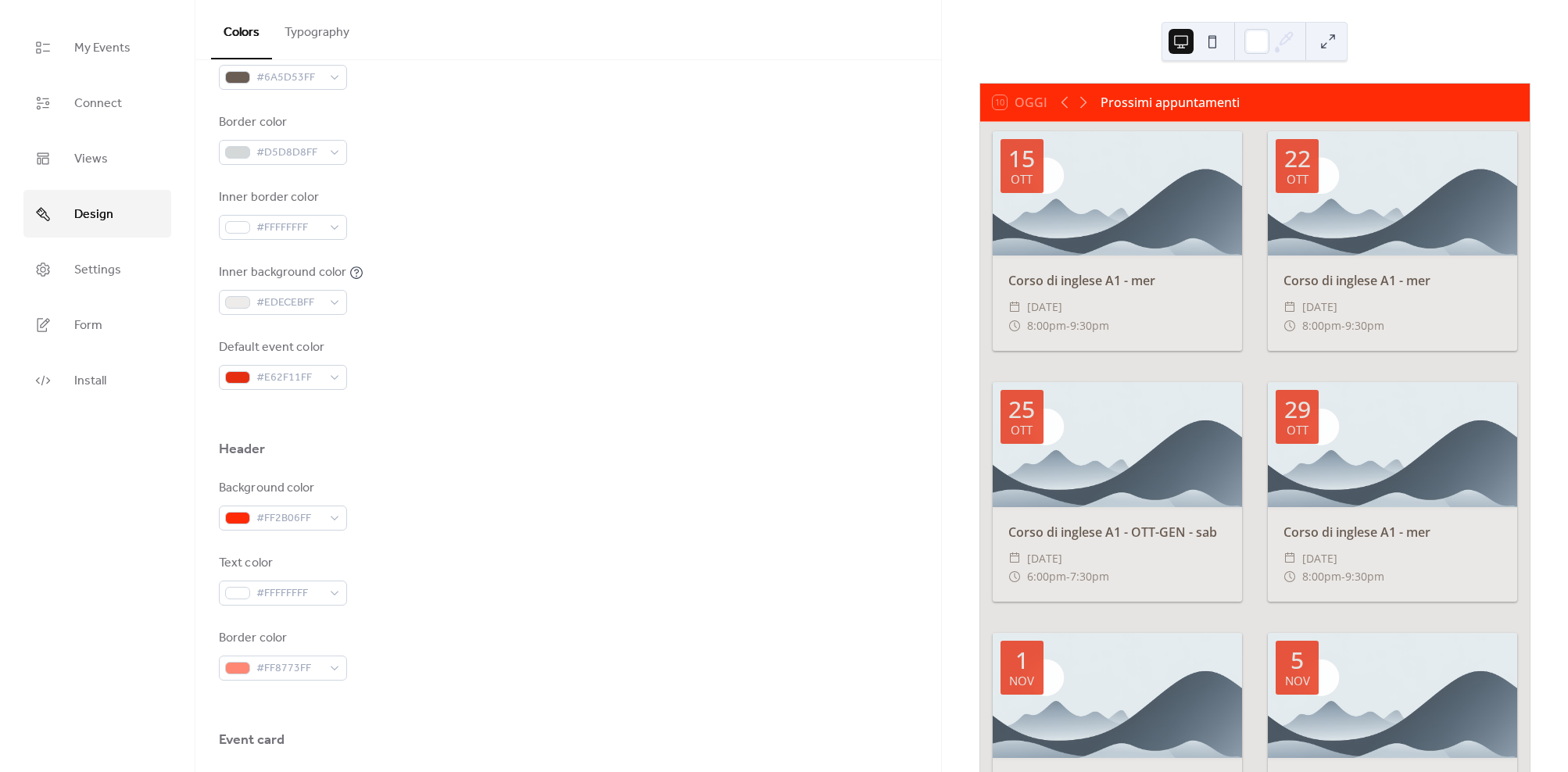
scroll to position [391, 0]
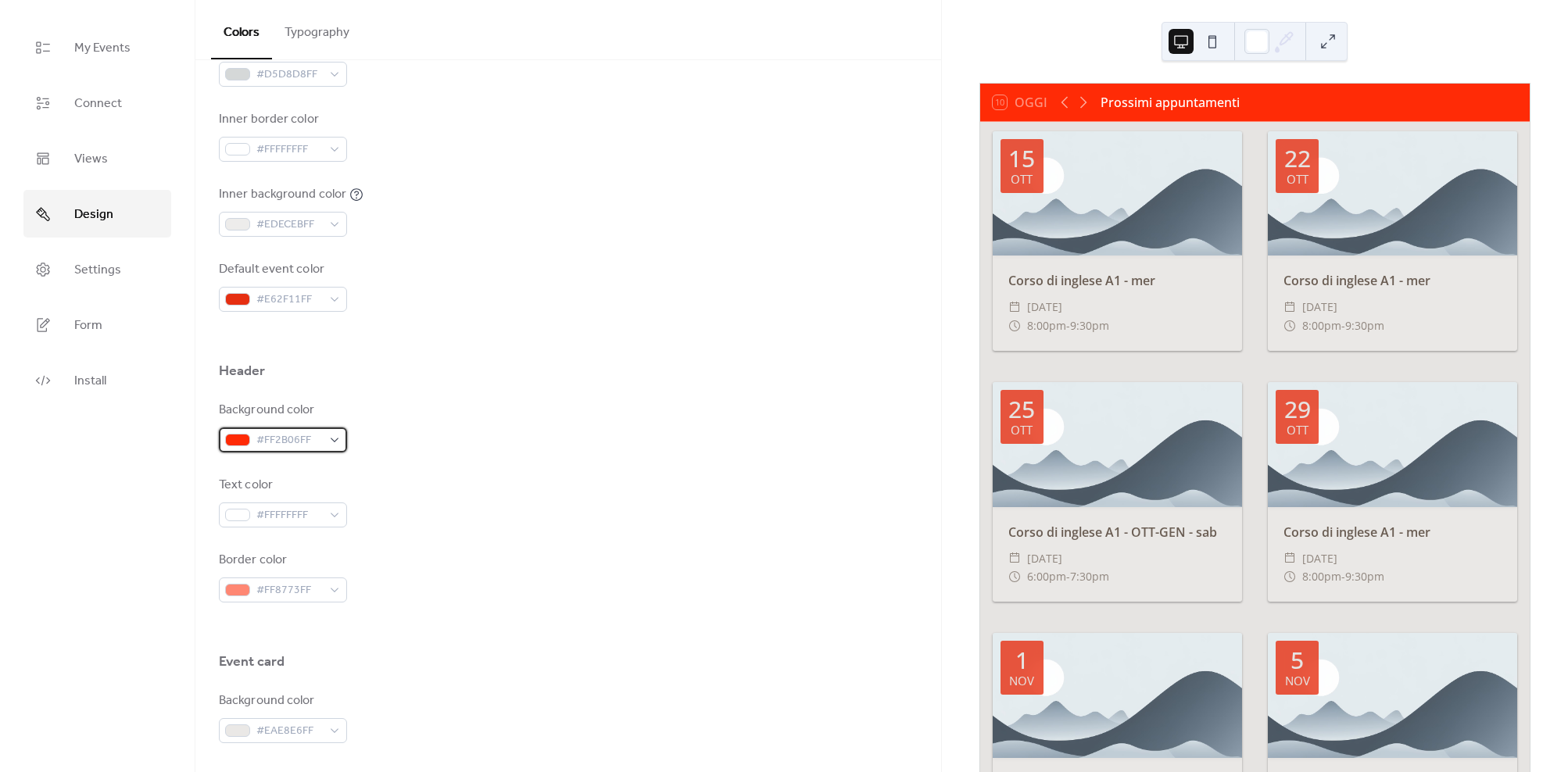
click at [326, 436] on div "#FF2B06FF" at bounding box center [282, 440] width 128 height 25
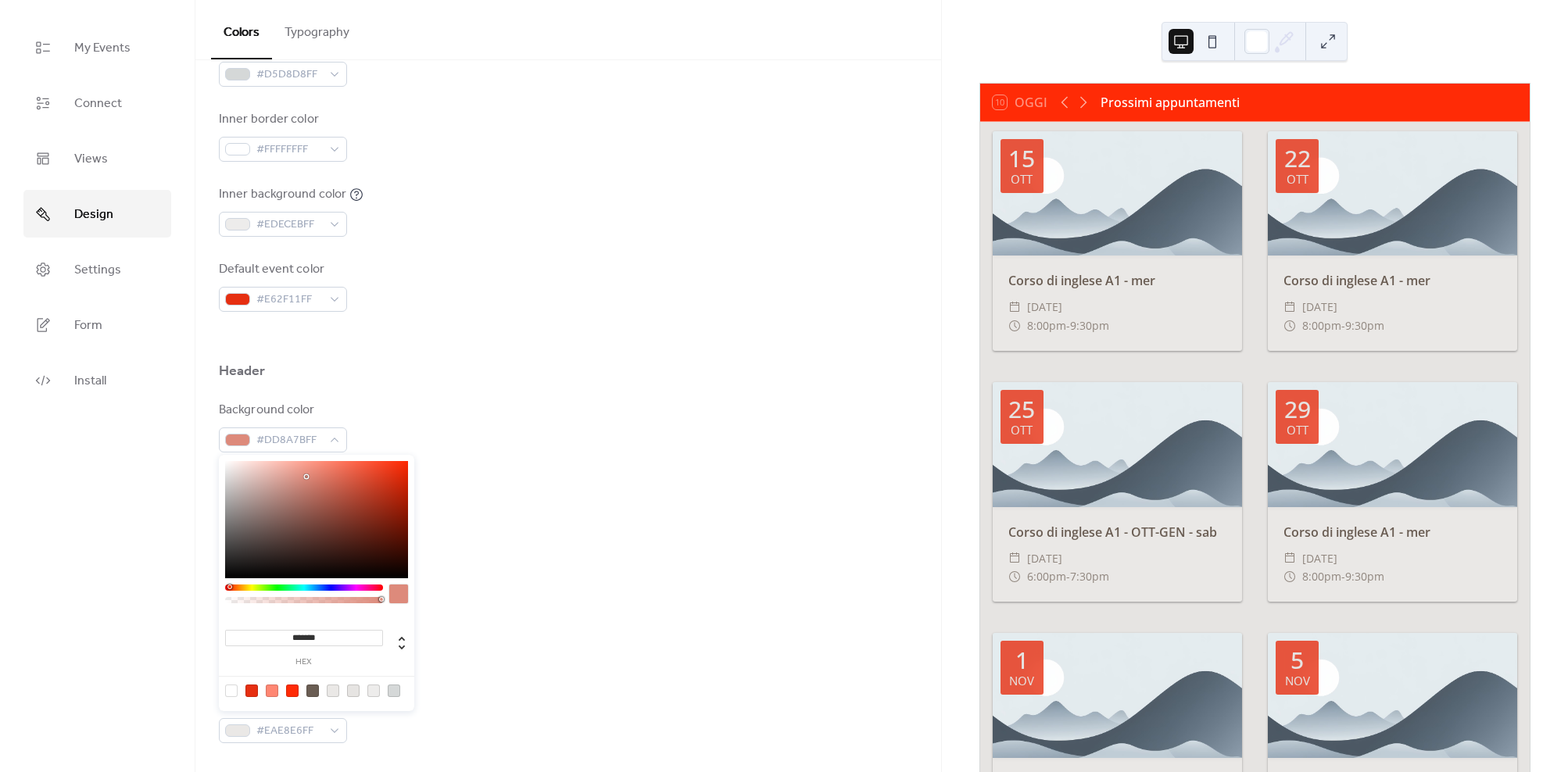
click at [306, 477] on div at bounding box center [317, 520] width 183 height 117
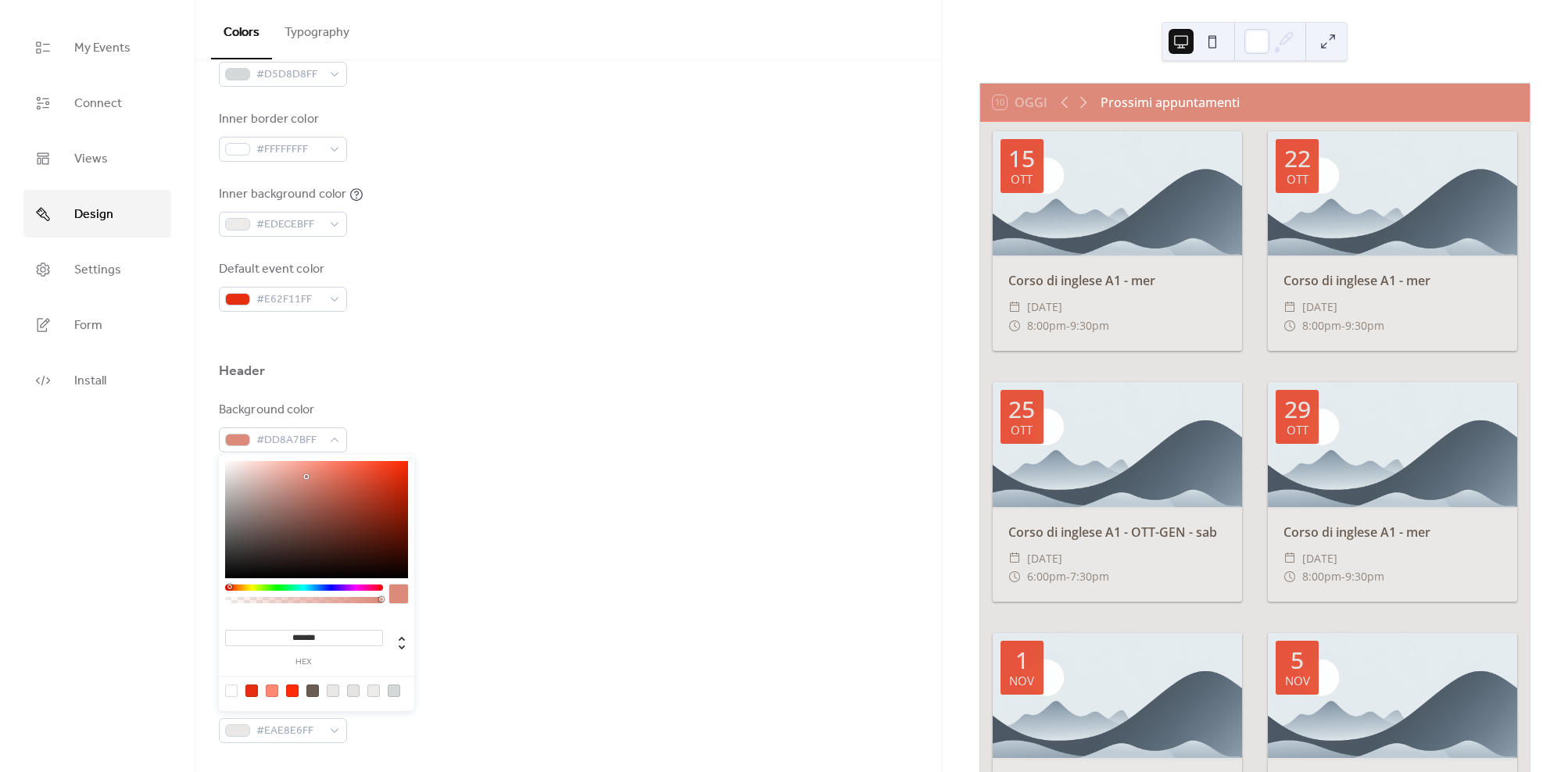
click at [331, 477] on div at bounding box center [317, 520] width 183 height 117
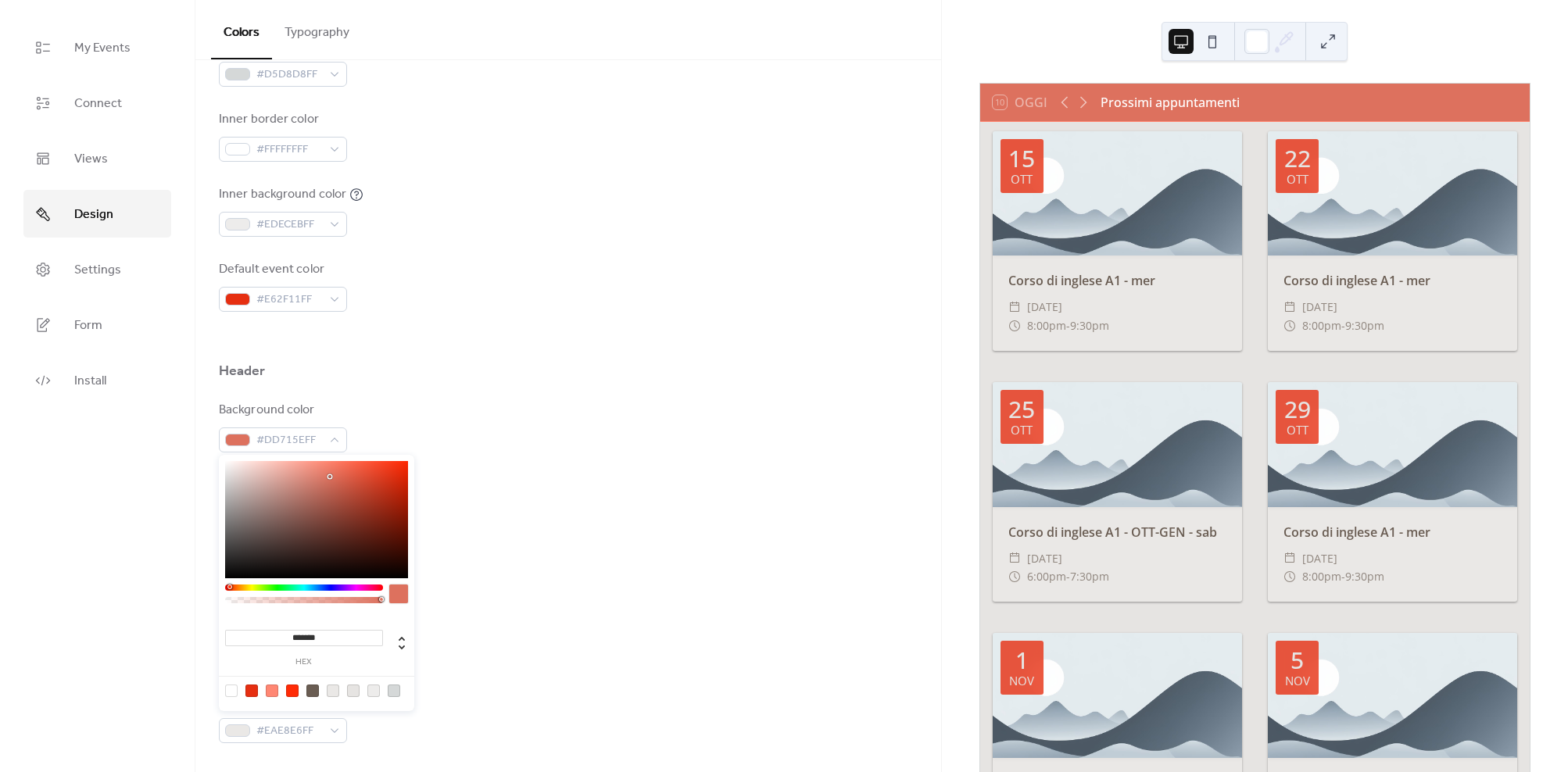
type input "*******"
click at [344, 495] on div at bounding box center [317, 520] width 183 height 117
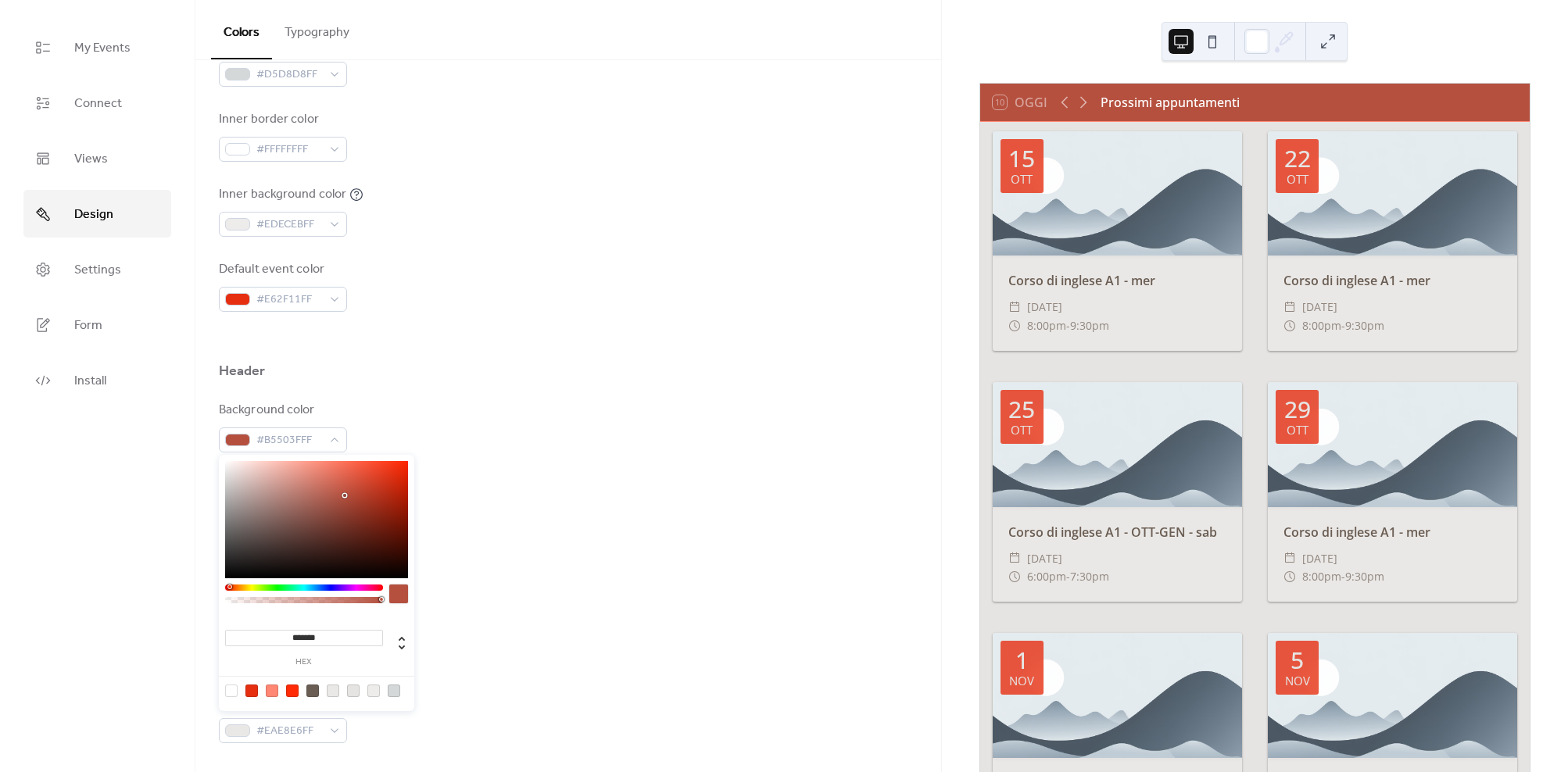
click at [485, 417] on div "Background color #B5503FFF" at bounding box center [568, 426] width 699 height 52
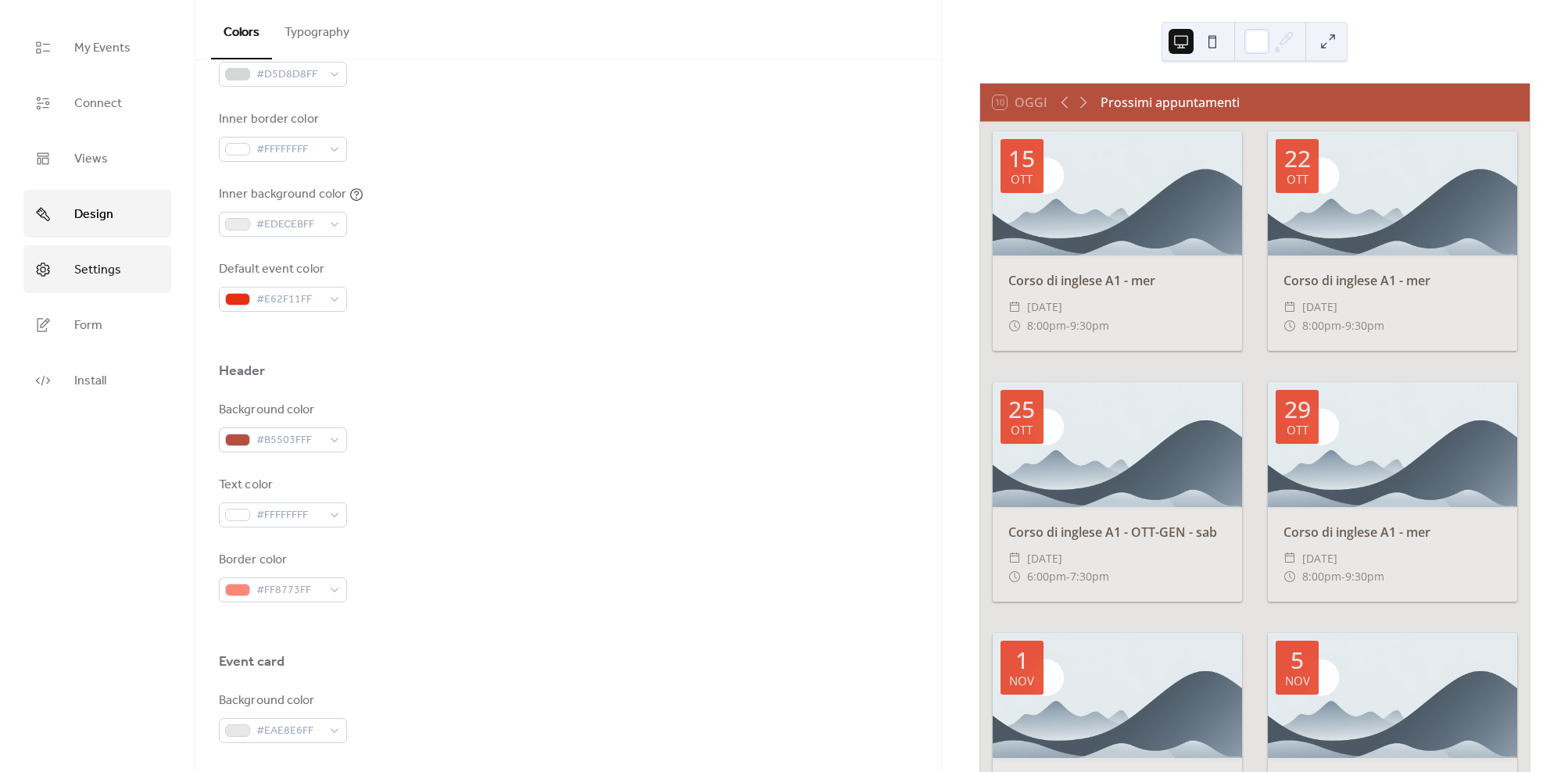
click at [106, 265] on span "Settings" at bounding box center [98, 270] width 47 height 24
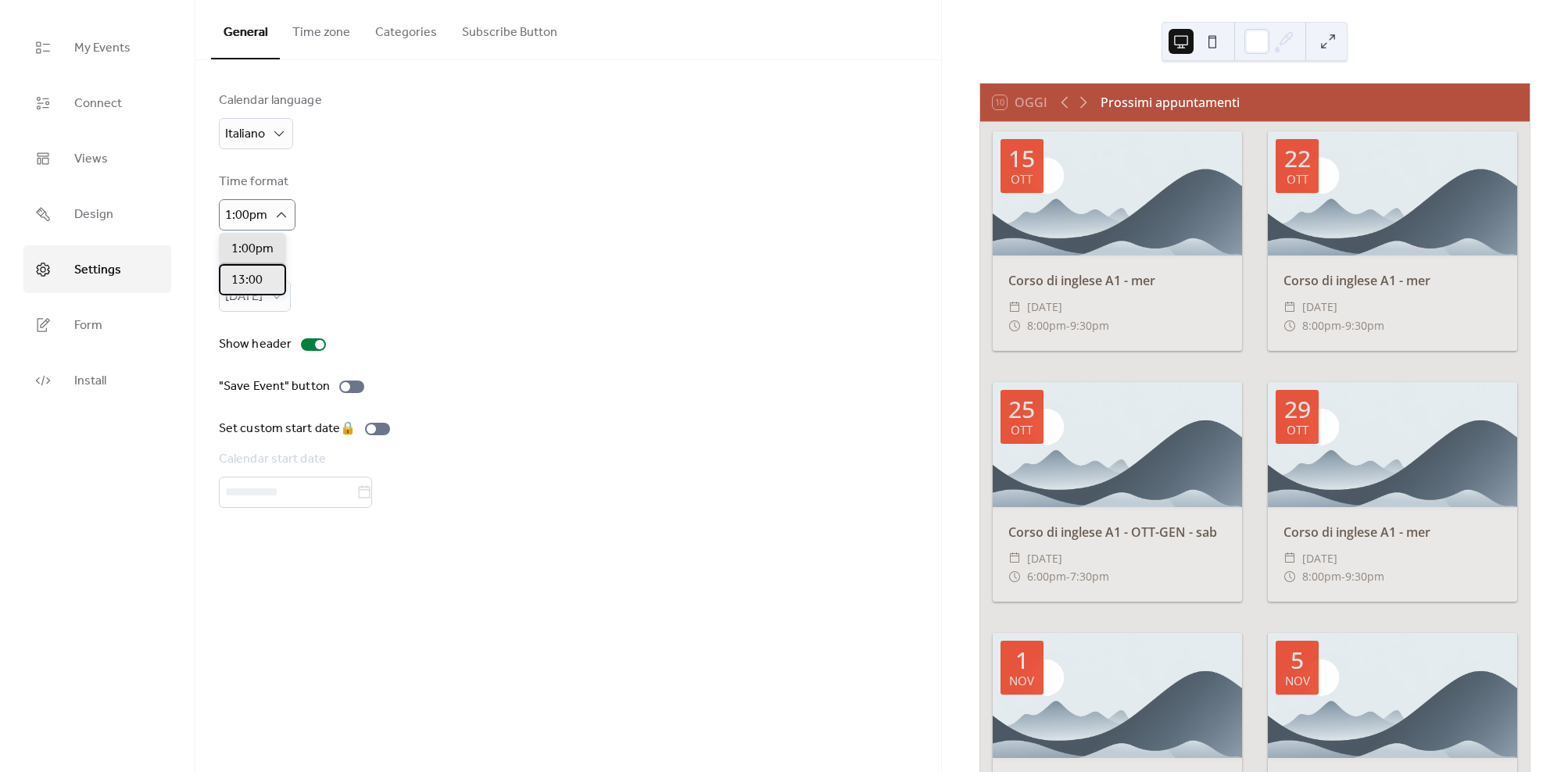
click at [260, 275] on span "13:00" at bounding box center [247, 280] width 31 height 19
click at [262, 328] on span "[DATE]" at bounding box center [250, 329] width 37 height 19
click at [351, 384] on div at bounding box center [352, 386] width 25 height 13
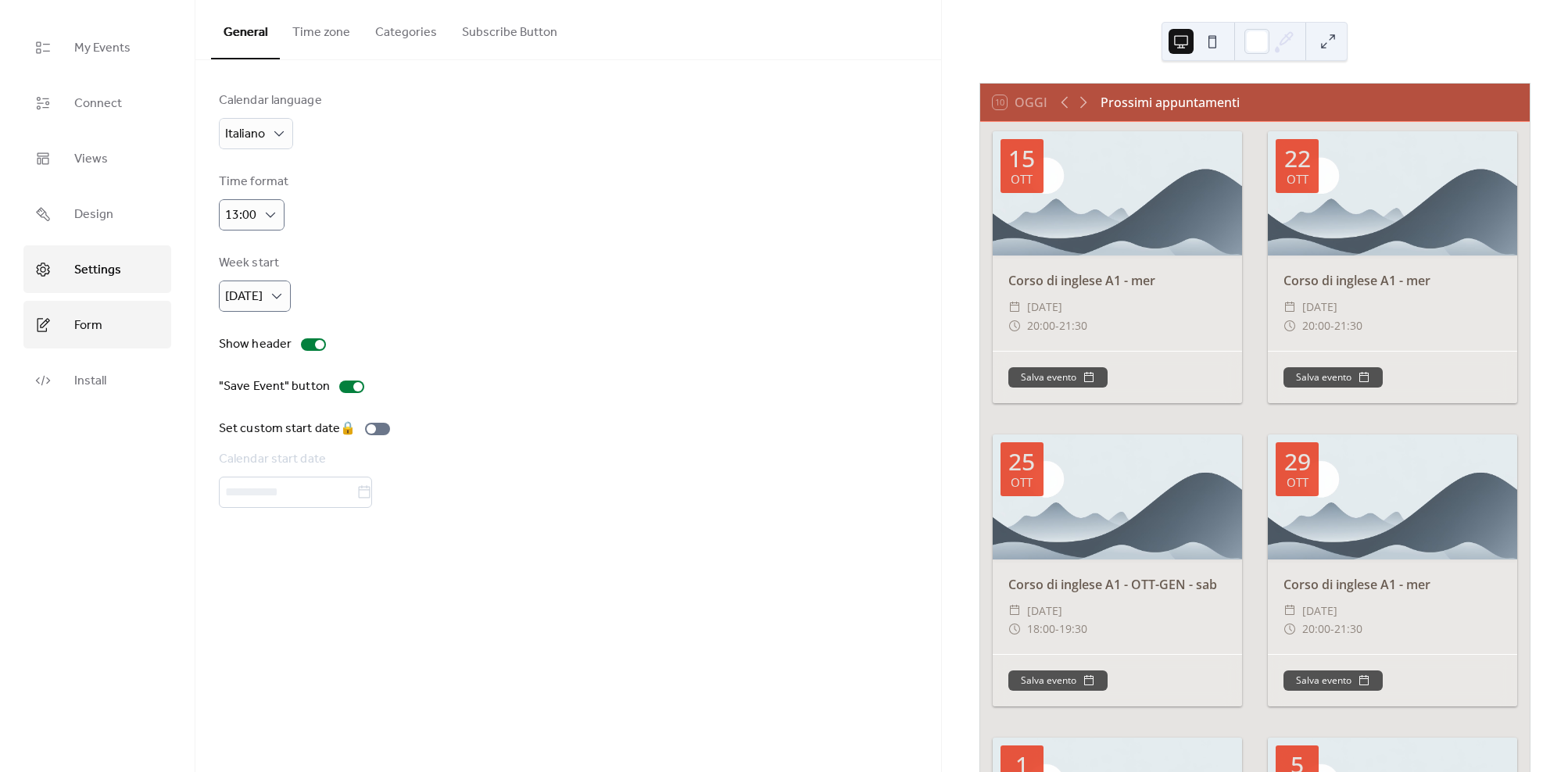
click at [101, 322] on span "Form" at bounding box center [88, 325] width 28 height 24
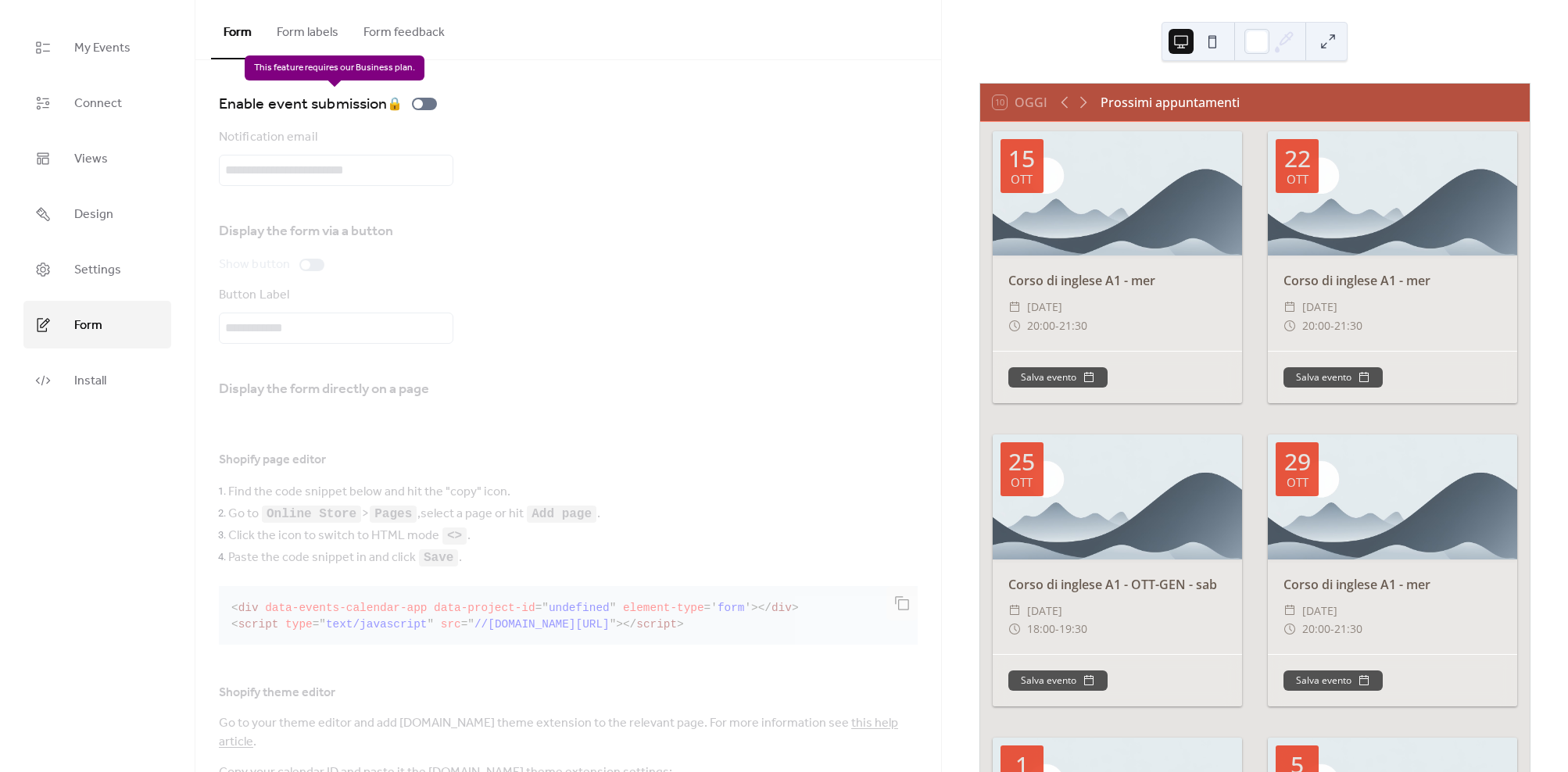
click at [433, 102] on div "Enable event submission 🔒" at bounding box center [331, 104] width 224 height 25
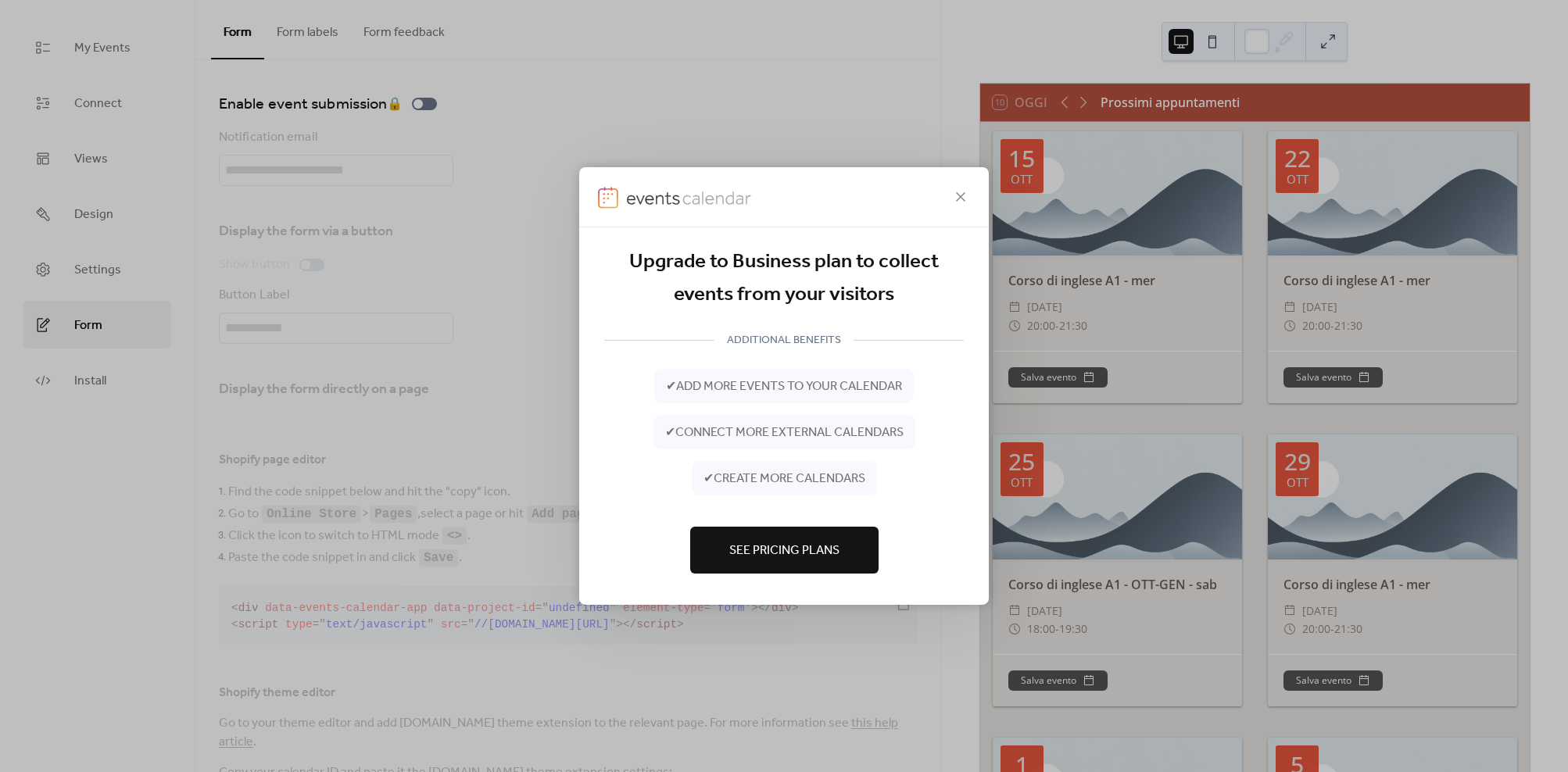
click at [760, 537] on button "See Pricing Plans" at bounding box center [784, 550] width 188 height 47
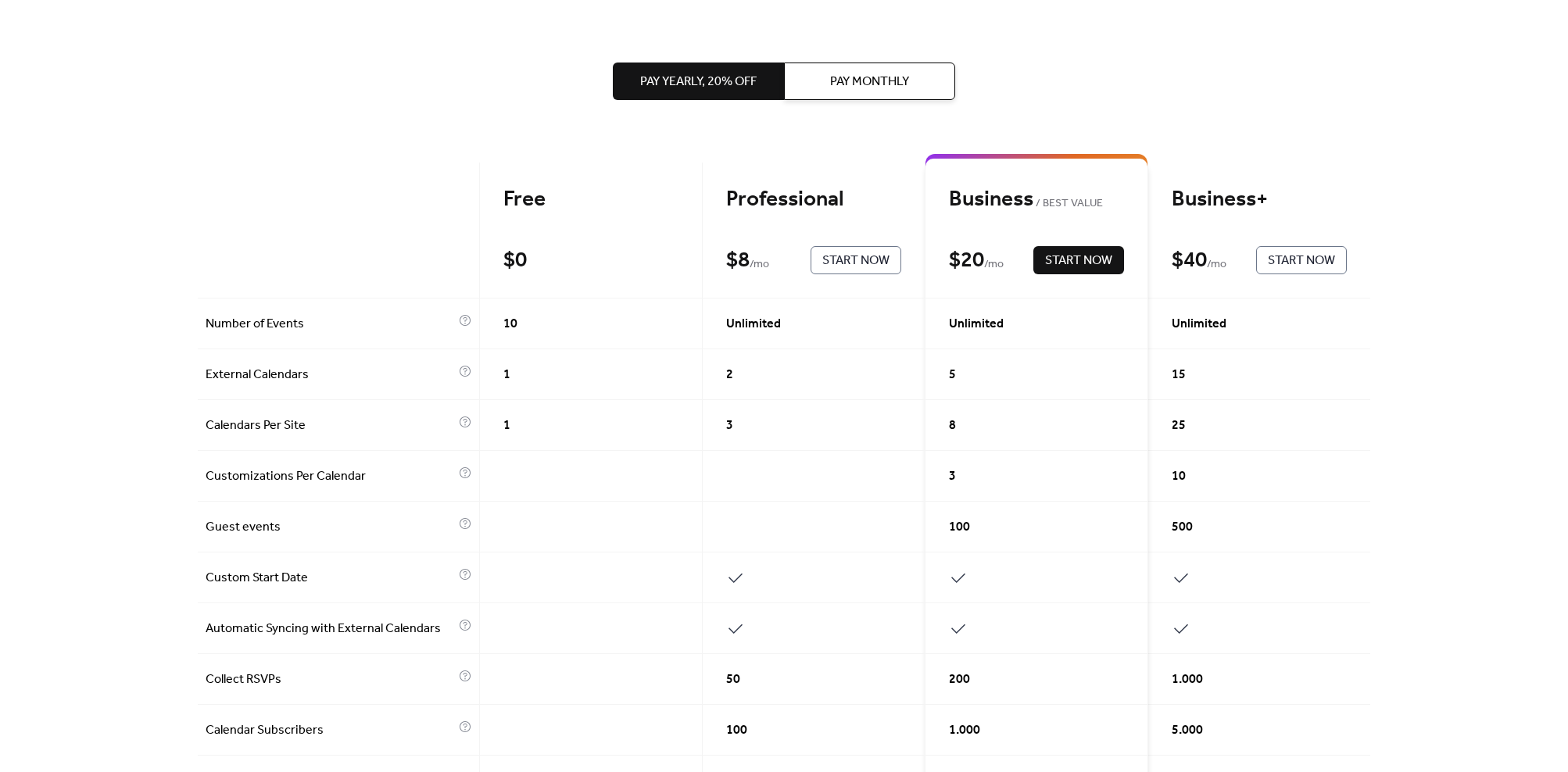
click at [581, 222] on div "Free $ 0 Start Now" at bounding box center [591, 230] width 222 height 135
